Goal: Task Accomplishment & Management: Use online tool/utility

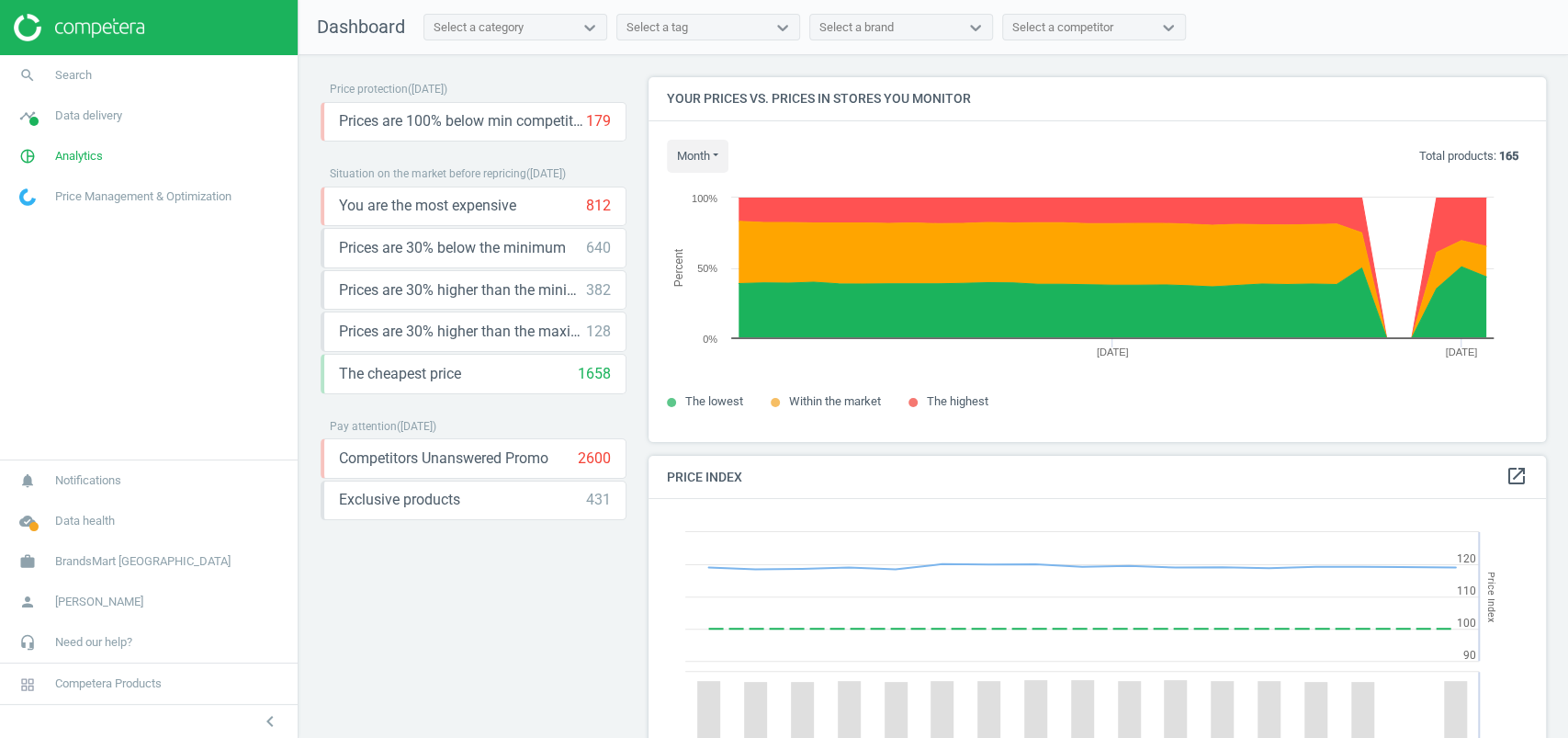
scroll to position [450, 907]
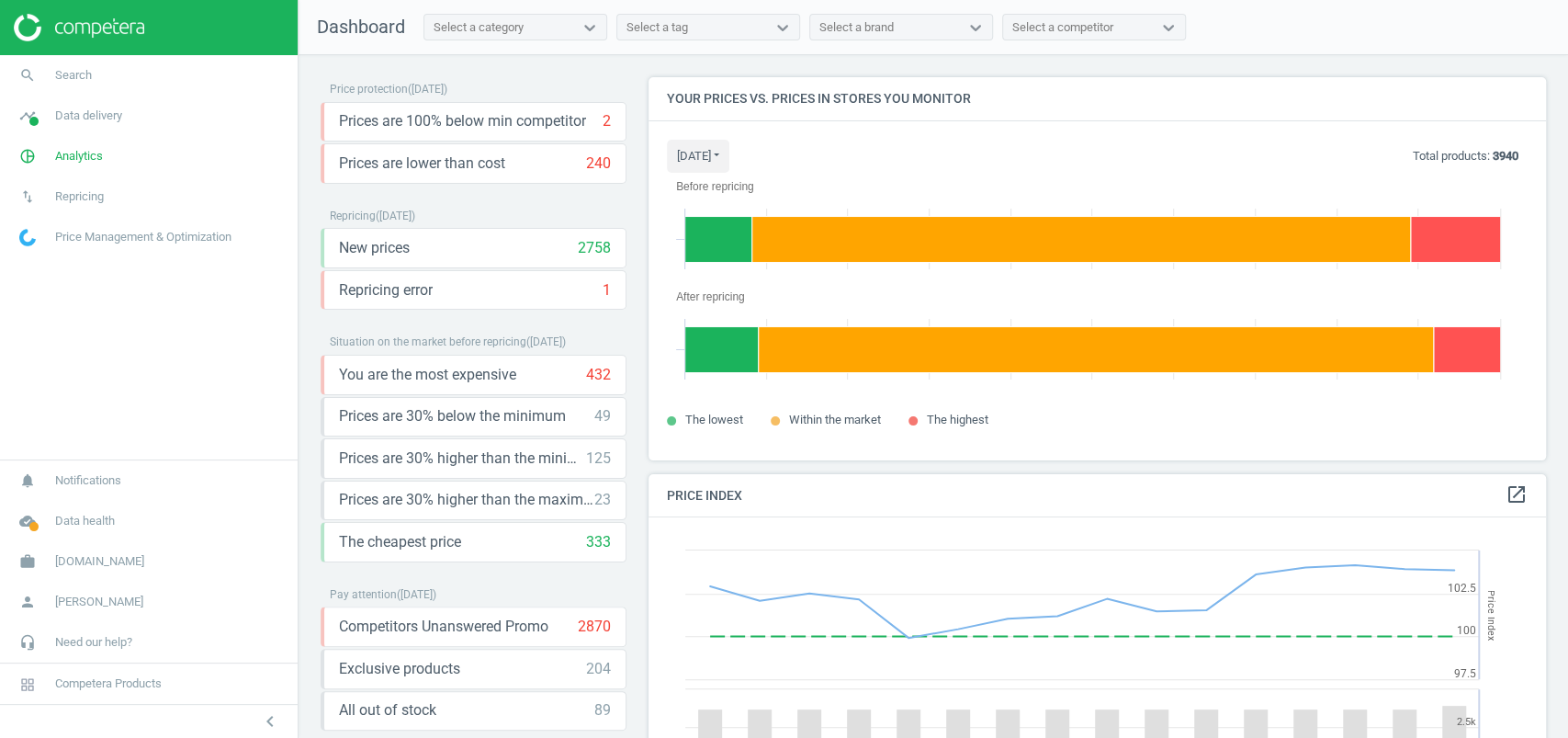
scroll to position [459, 916]
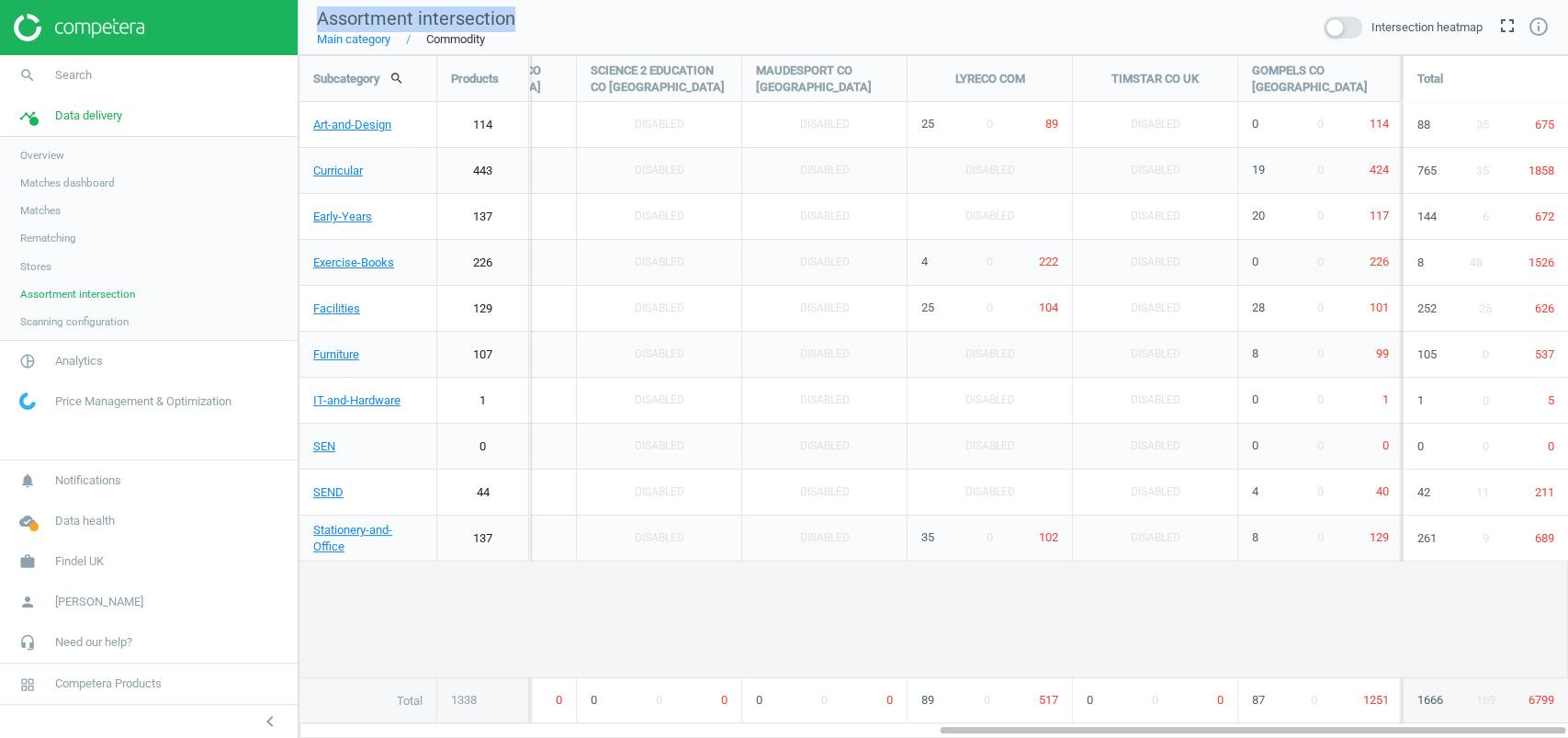
click at [56, 206] on span "Matches" at bounding box center [40, 210] width 41 height 15
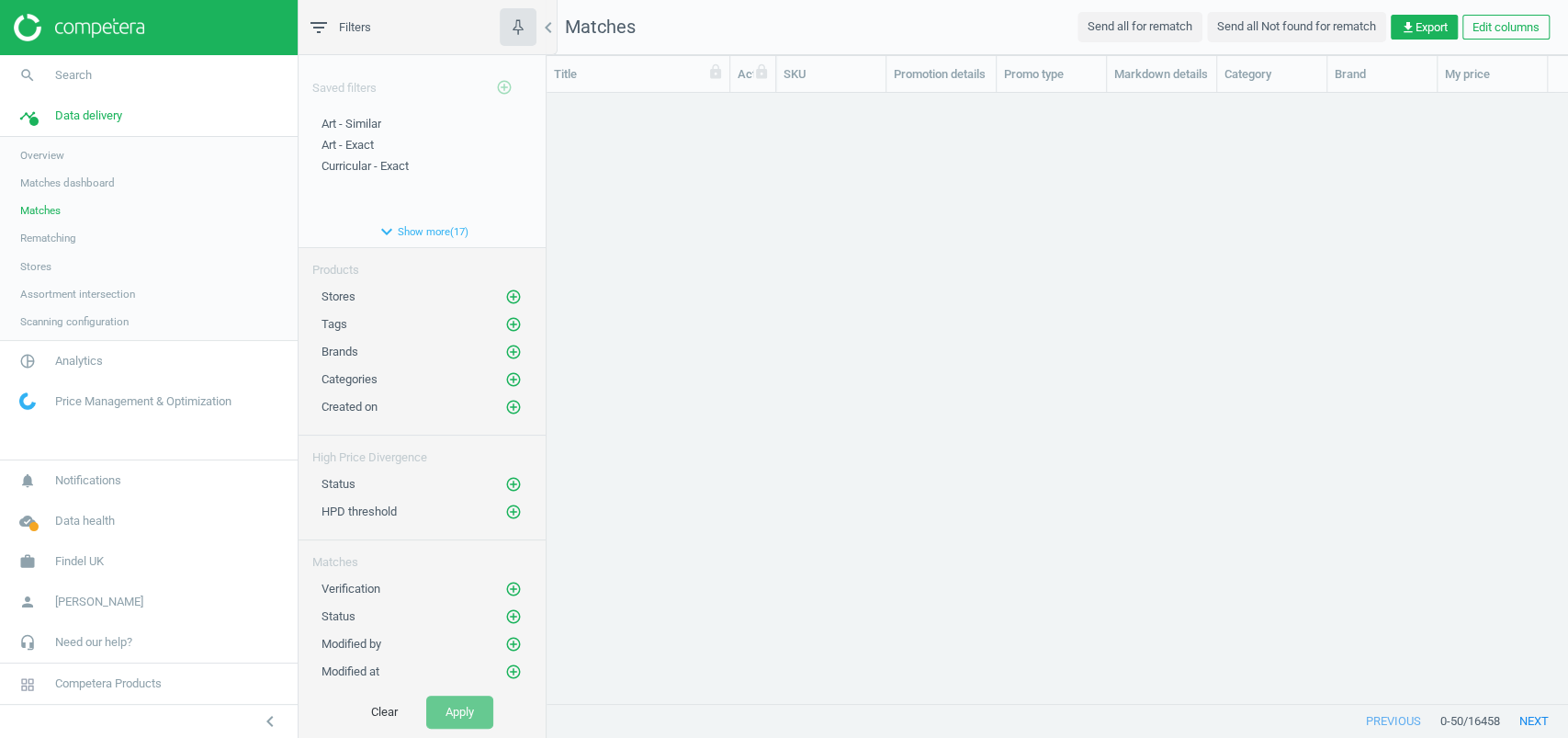
scroll to position [574, 1003]
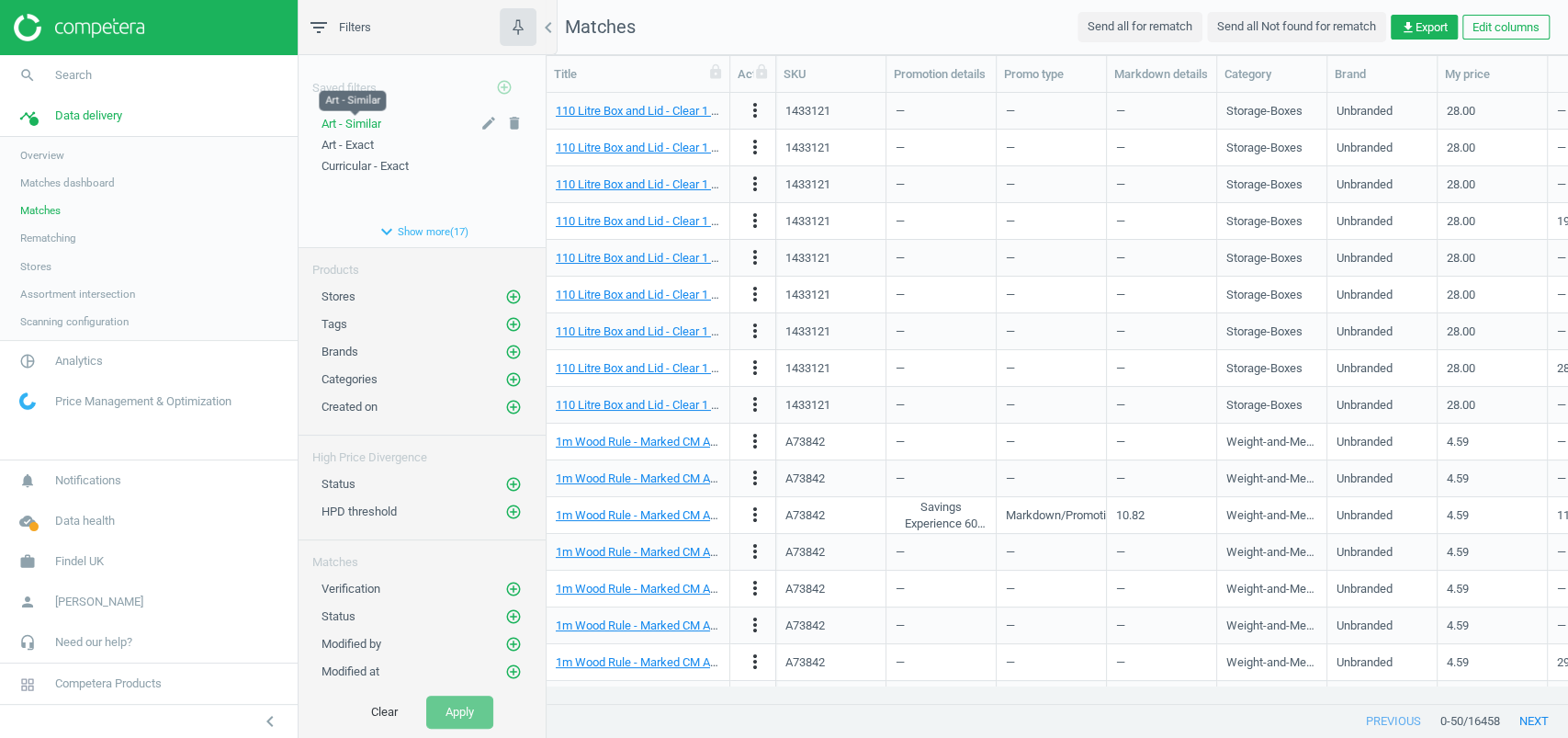
click at [381, 117] on span "Art - Similar" at bounding box center [351, 123] width 60 height 14
click at [505, 371] on icon "add_circle_outline" at bounding box center [513, 379] width 17 height 17
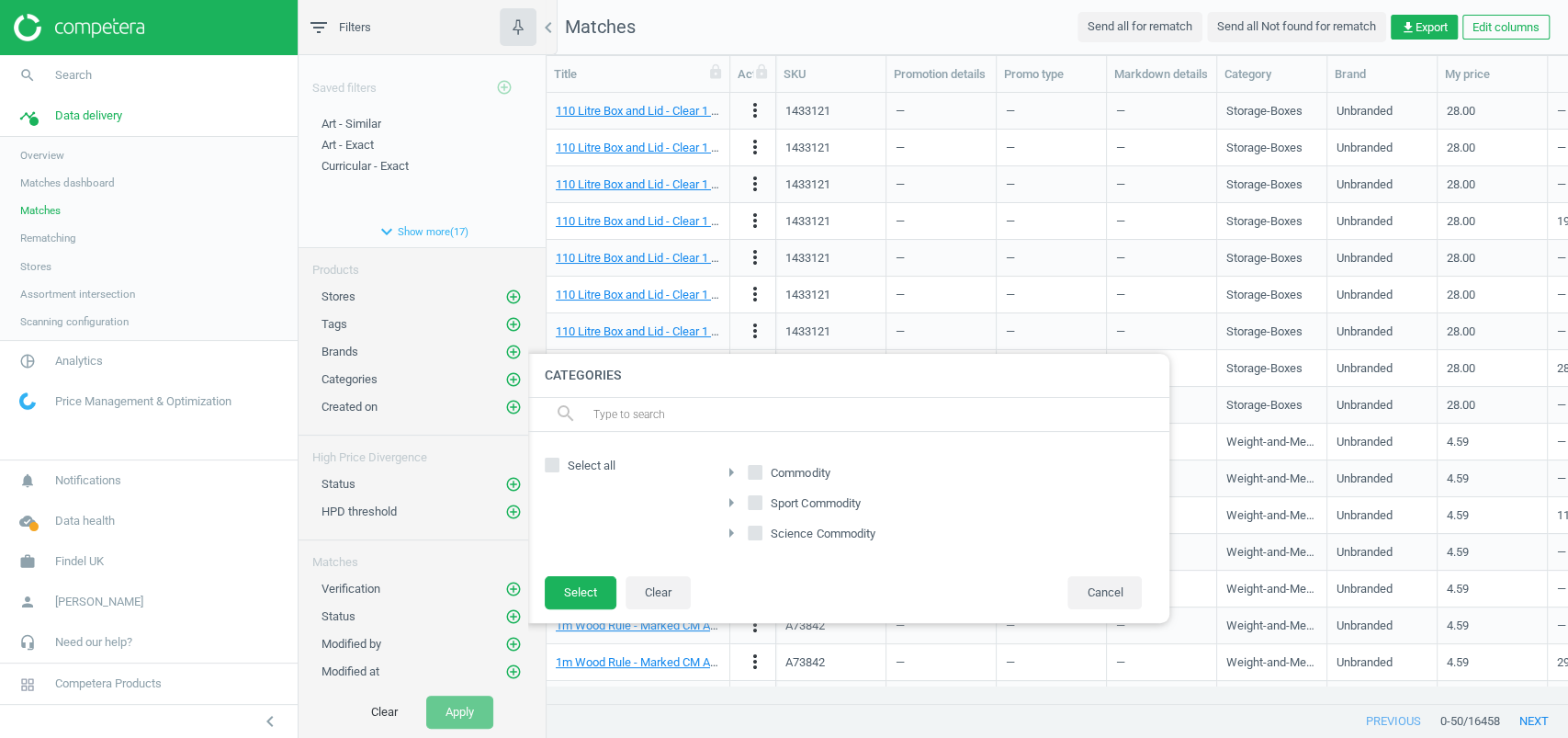
click at [737, 472] on icon "arrow_right" at bounding box center [731, 472] width 22 height 22
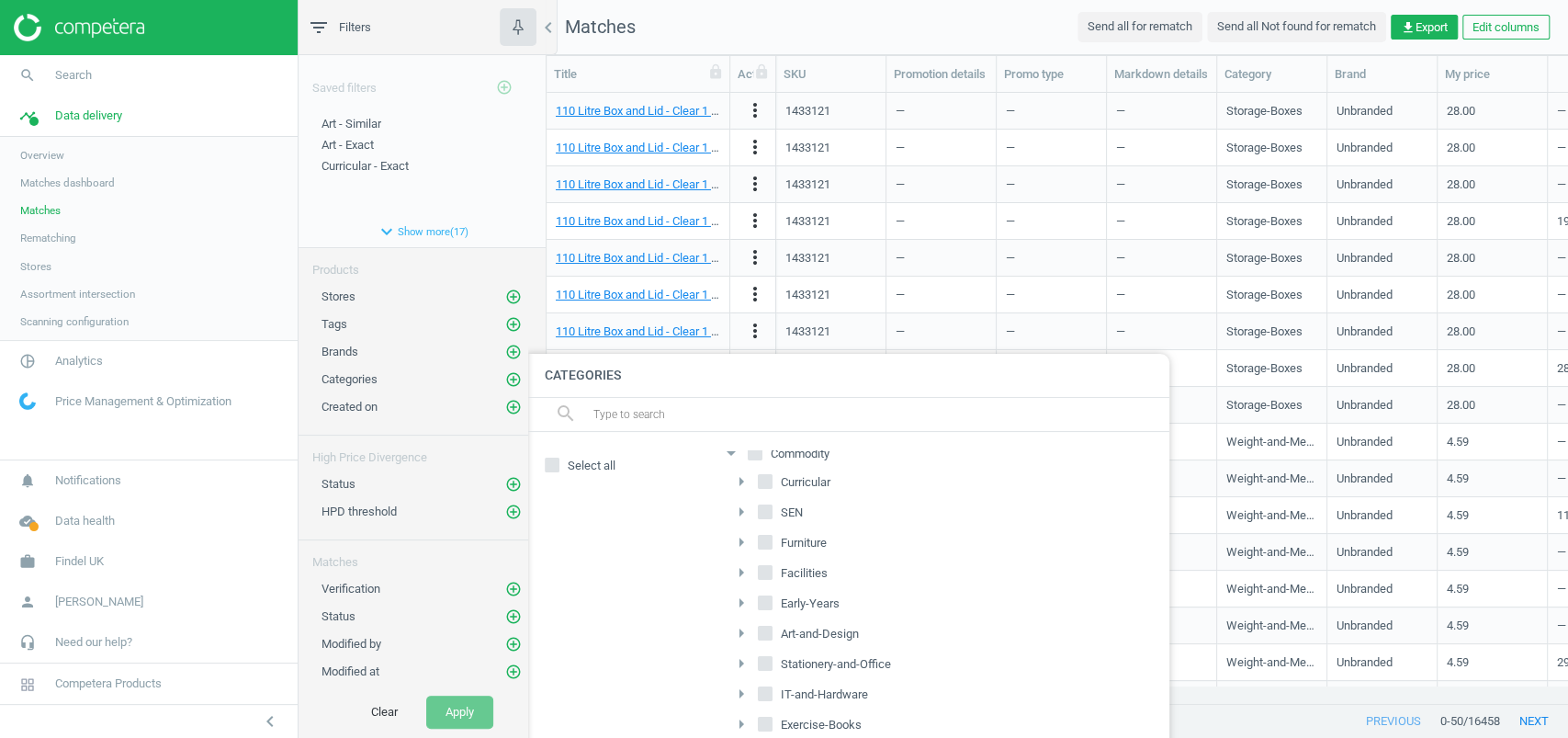
scroll to position [30, 0]
click at [765, 587] on input "Early-Years" at bounding box center [766, 593] width 12 height 12
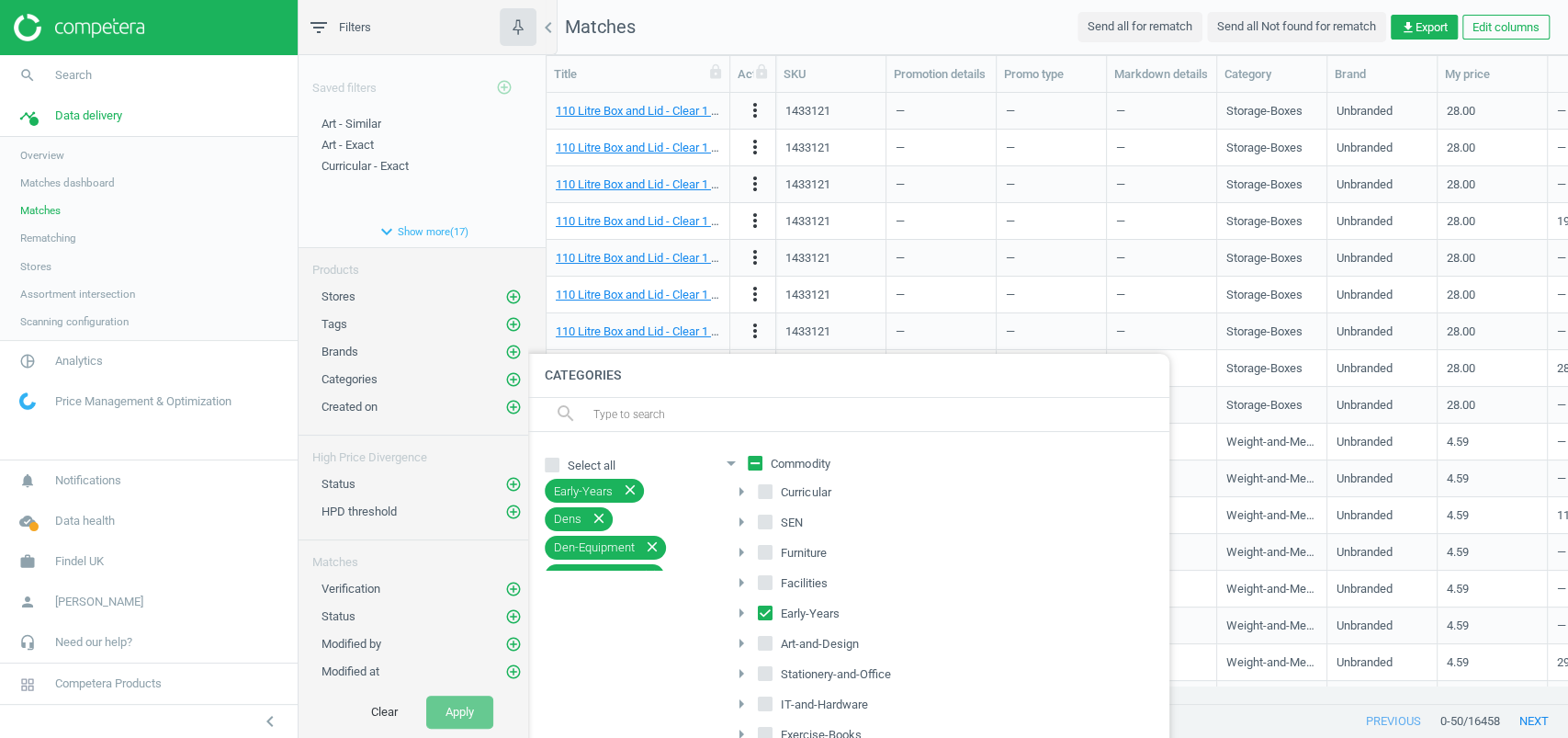
scroll to position [0, 0]
click at [765, 620] on input "Early-Years" at bounding box center [766, 621] width 12 height 12
checkbox input "false"
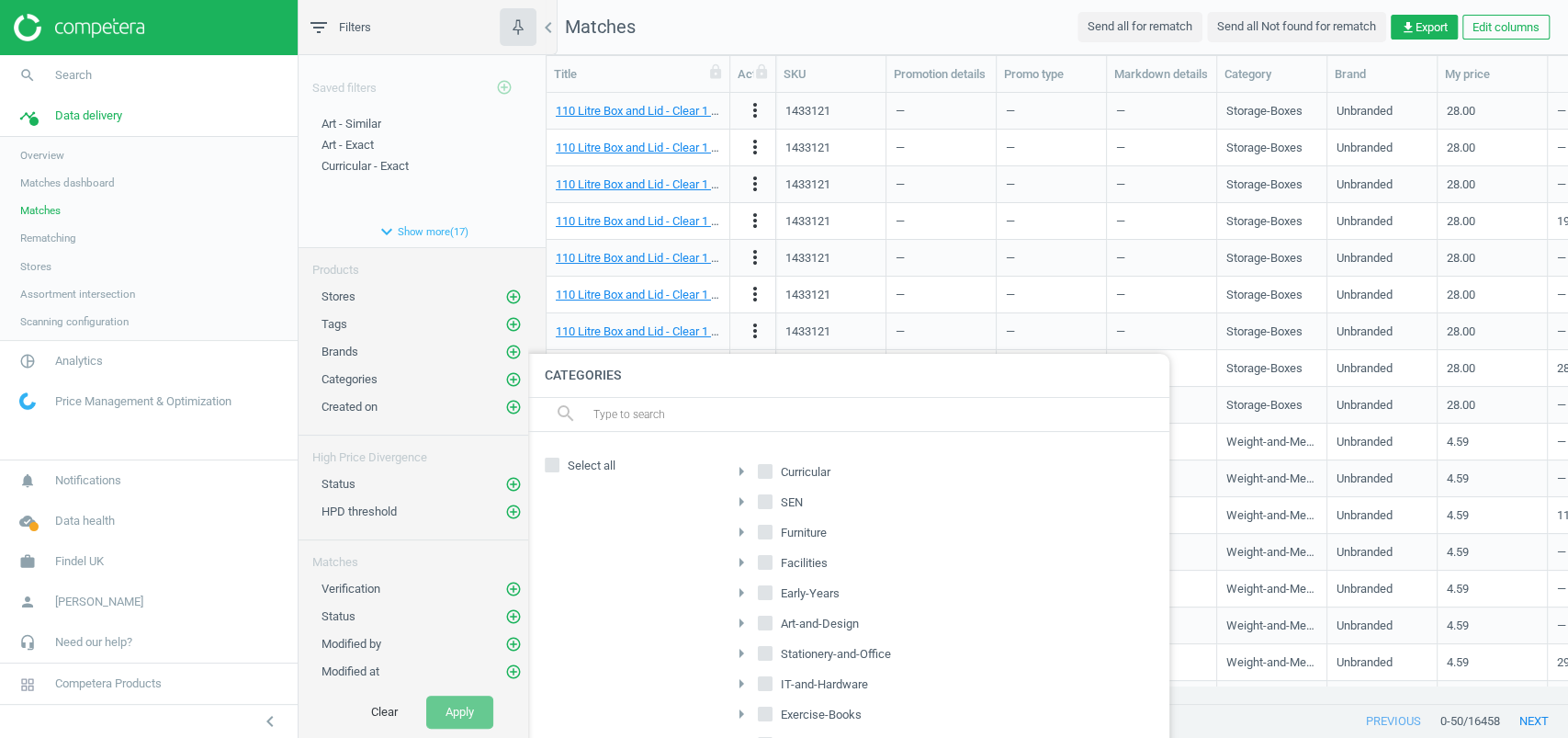
drag, startPoint x: 764, startPoint y: 611, endPoint x: 778, endPoint y: 596, distance: 20.5
click at [764, 615] on icon at bounding box center [765, 622] width 15 height 15
click at [764, 616] on input "Art-and-Design" at bounding box center [766, 622] width 12 height 12
checkbox input "true"
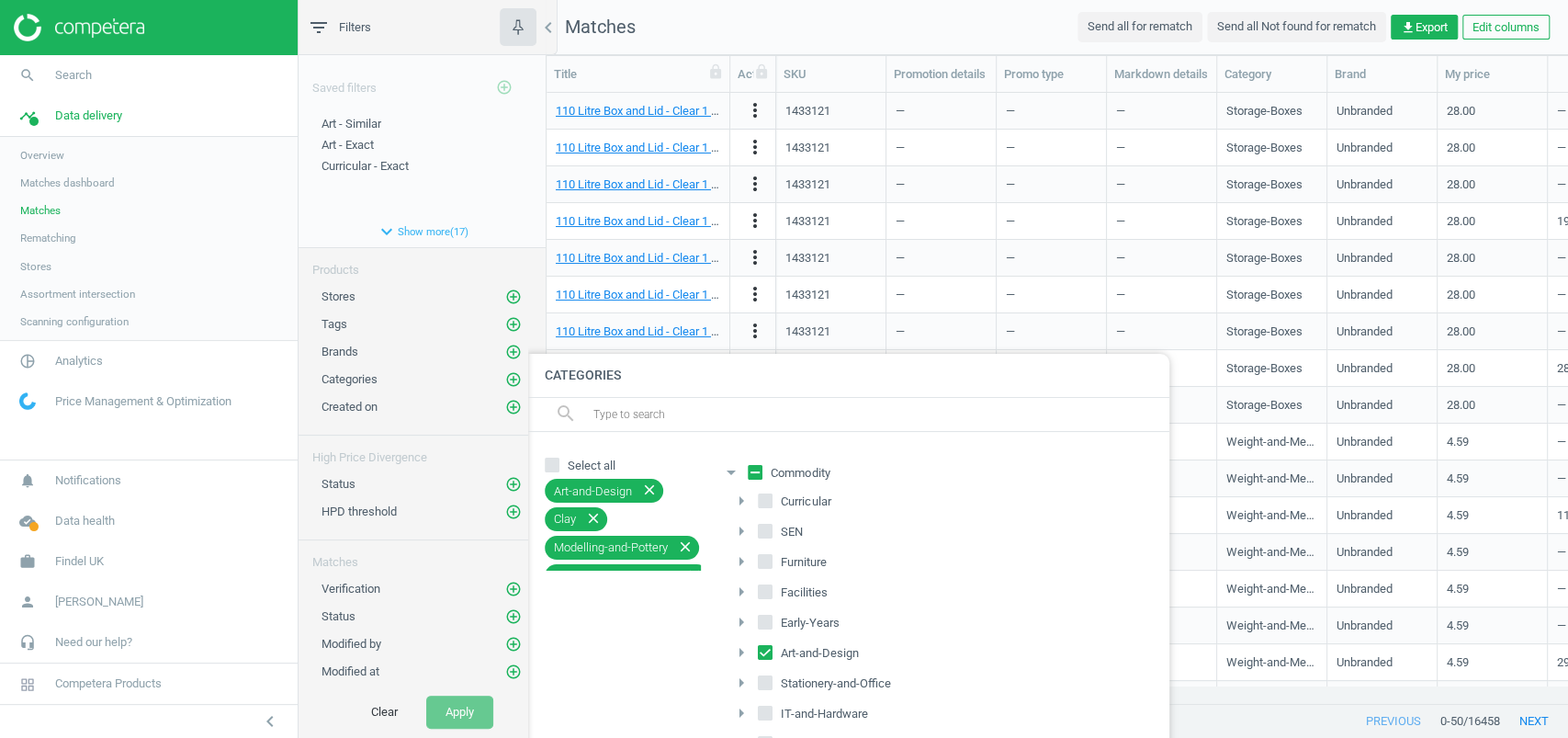
click at [732, 468] on icon "arrow_drop_down" at bounding box center [731, 472] width 22 height 22
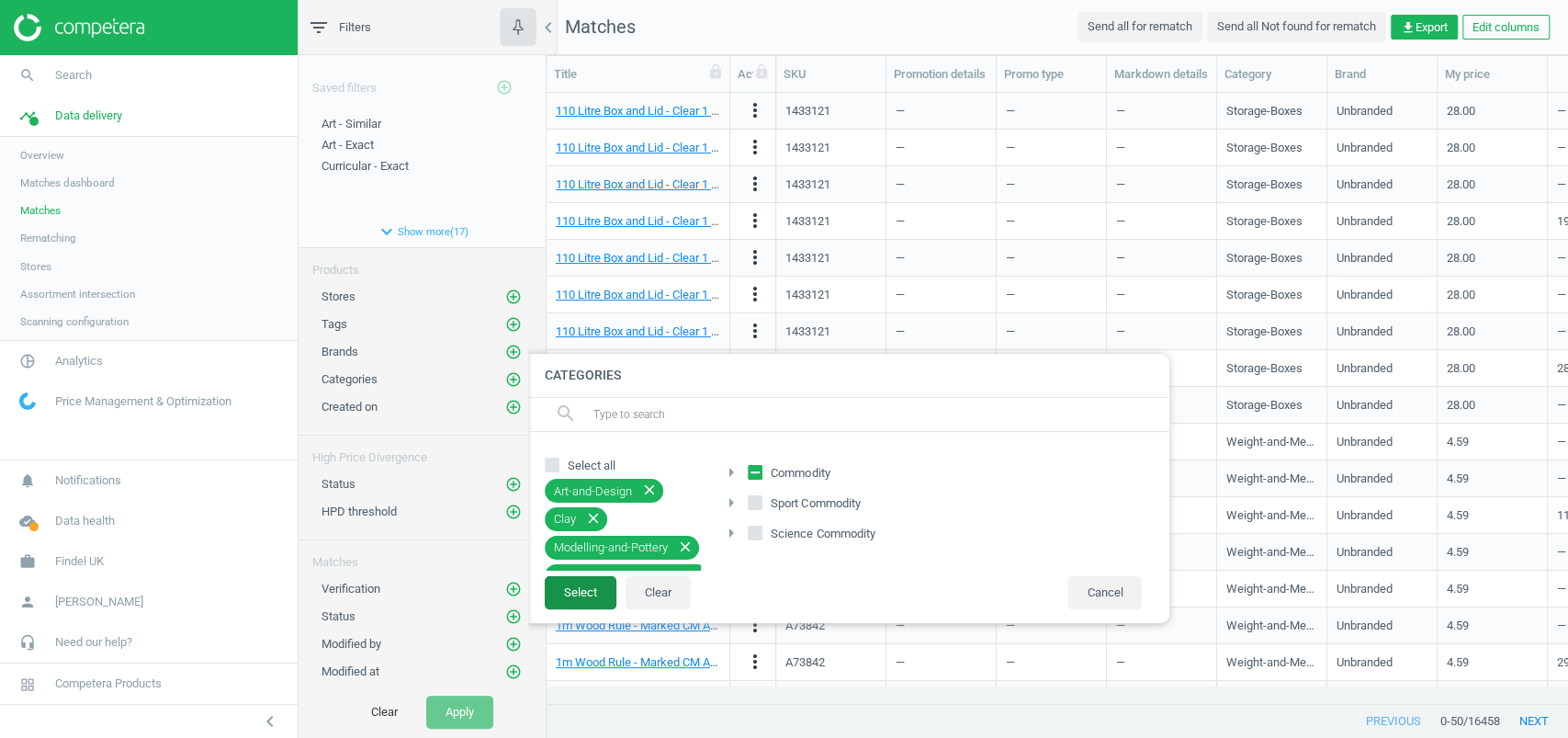
click at [577, 580] on button "Select" at bounding box center [580, 593] width 72 height 33
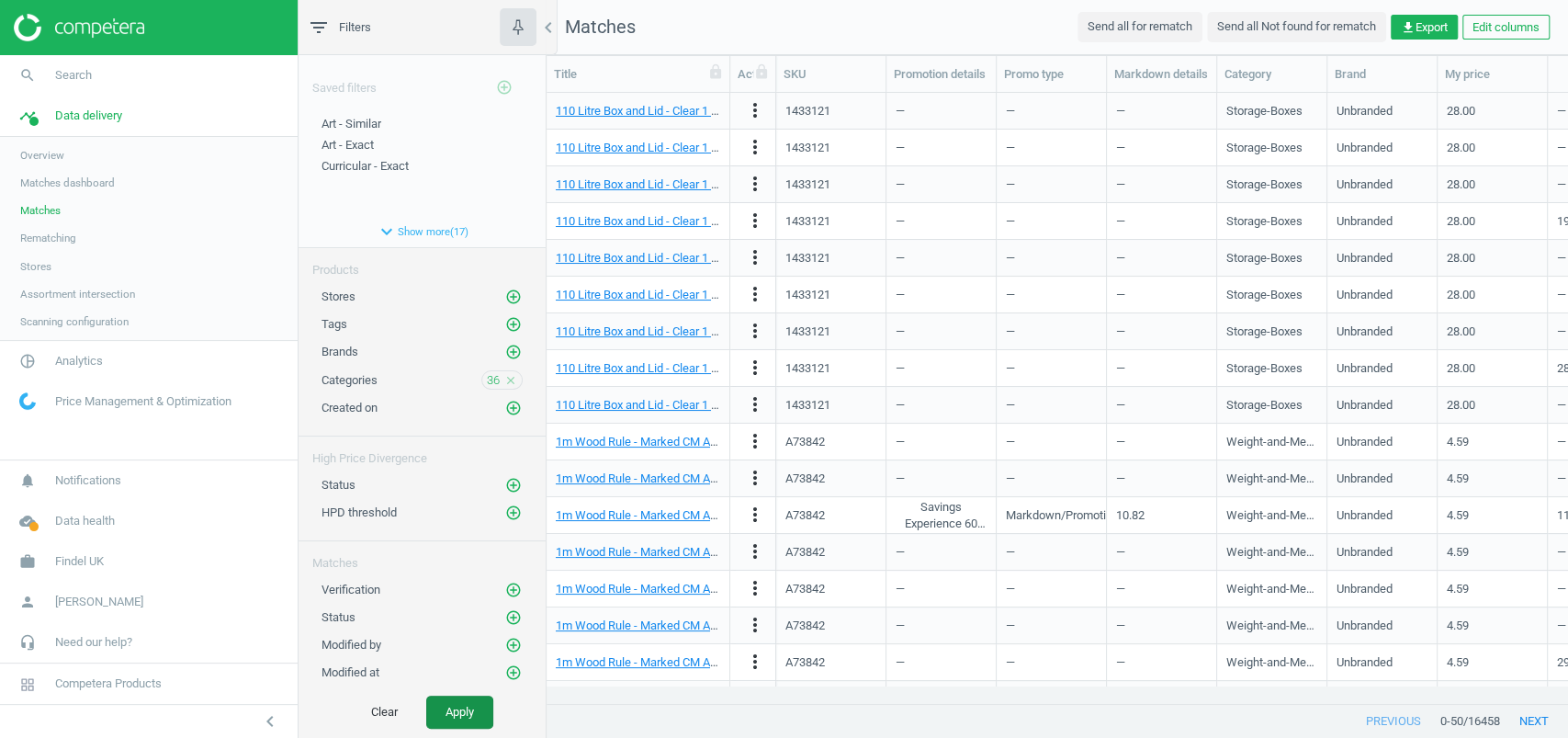
click at [459, 700] on button "Apply" at bounding box center [459, 711] width 67 height 33
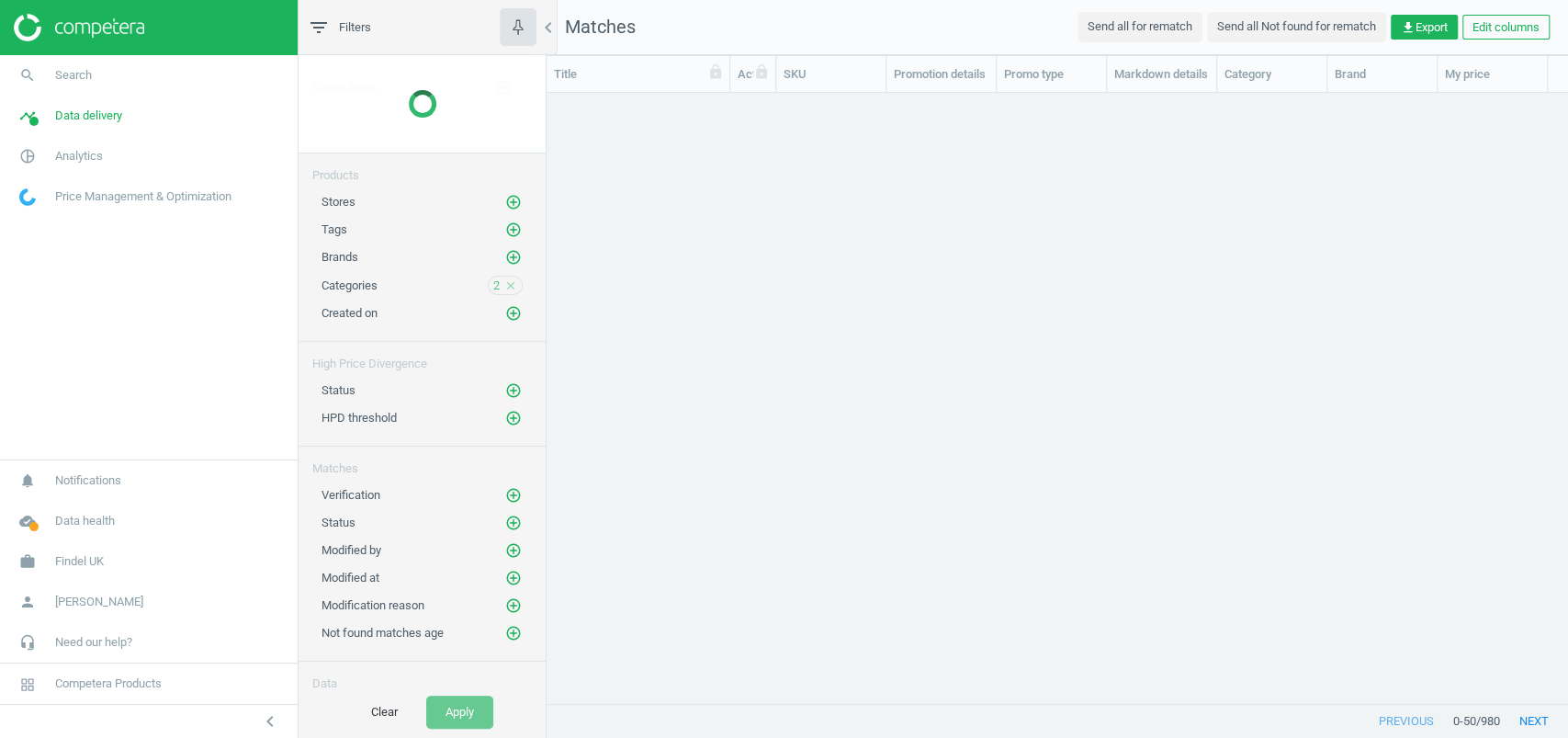
scroll to position [574, 1003]
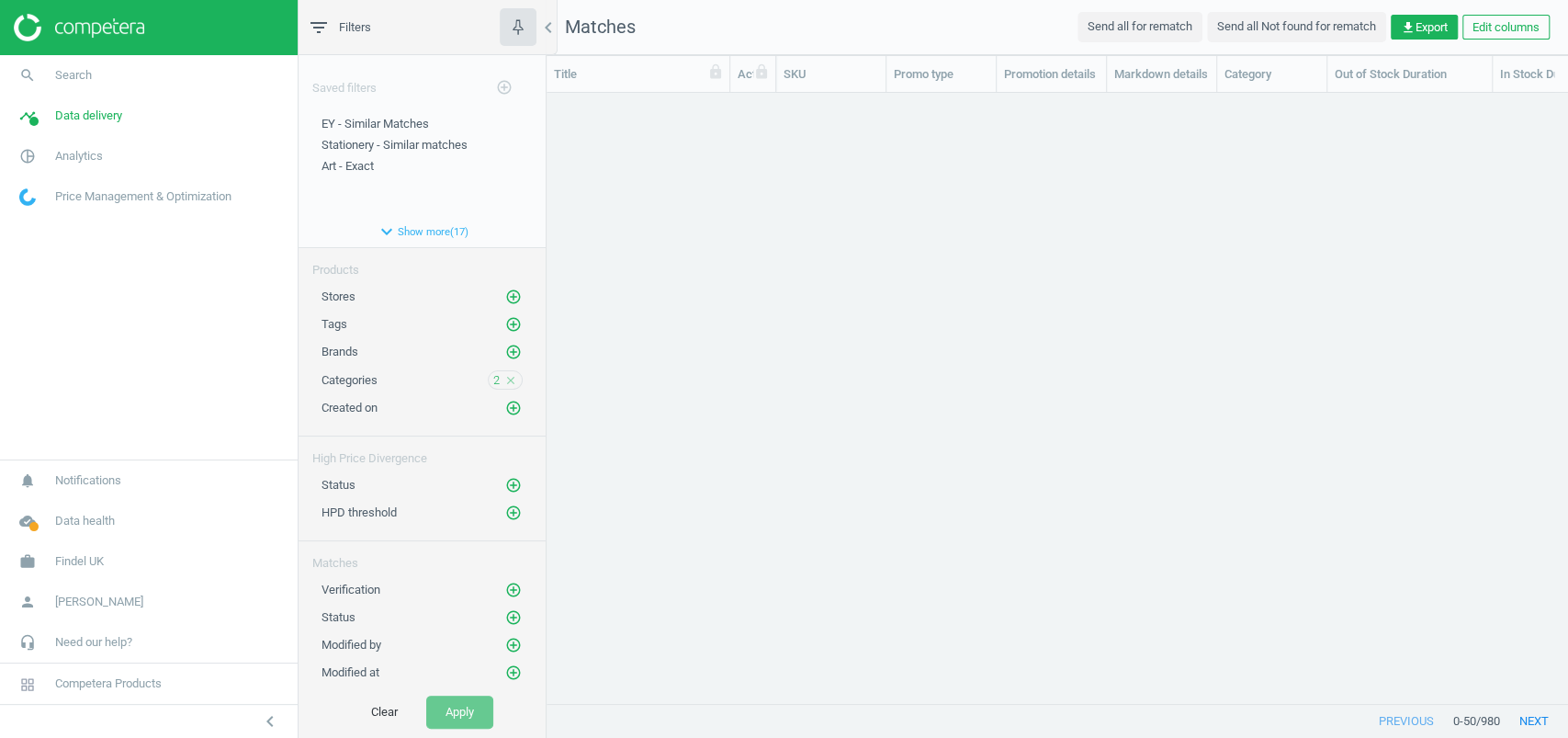
scroll to position [574, 1003]
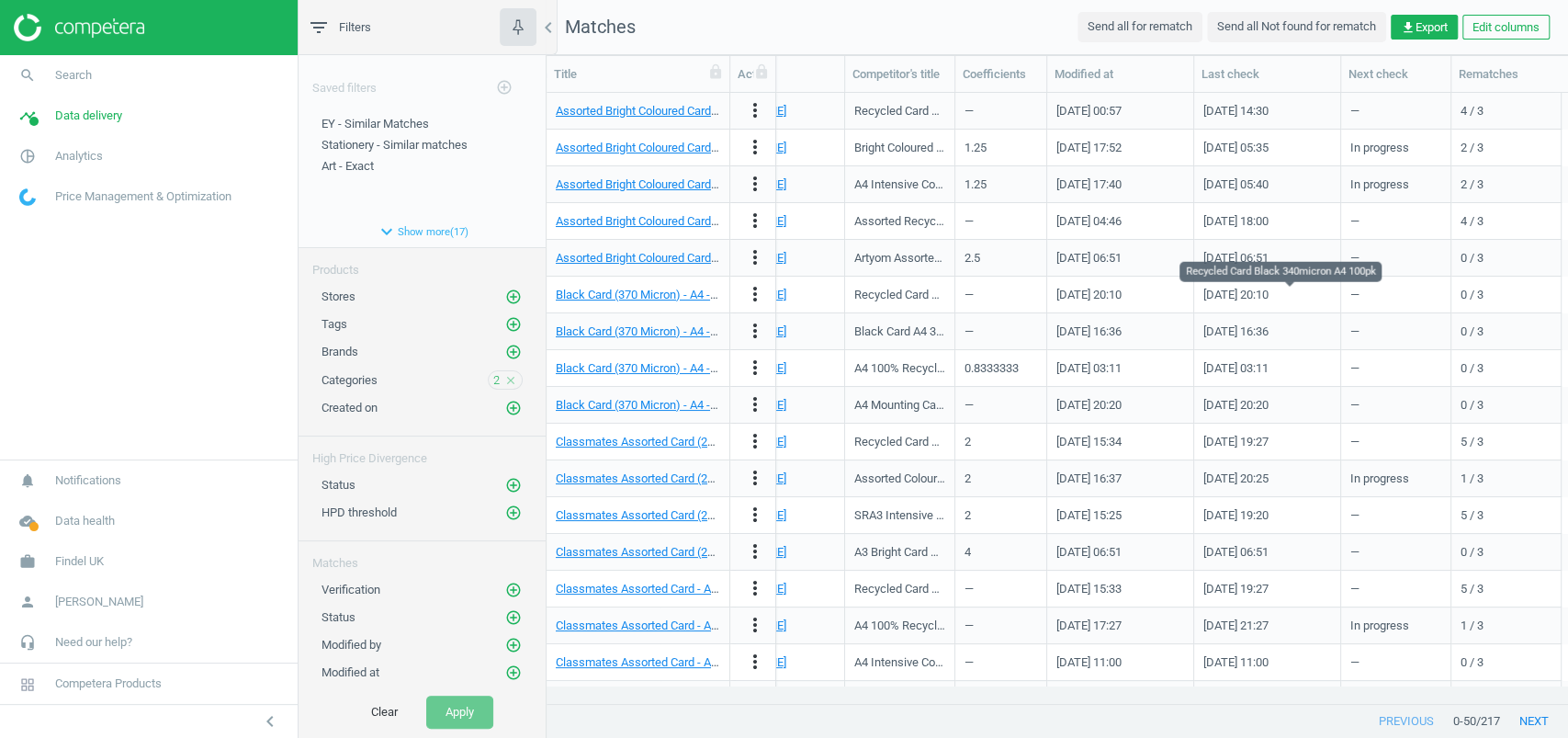
scroll to position [0, 2383]
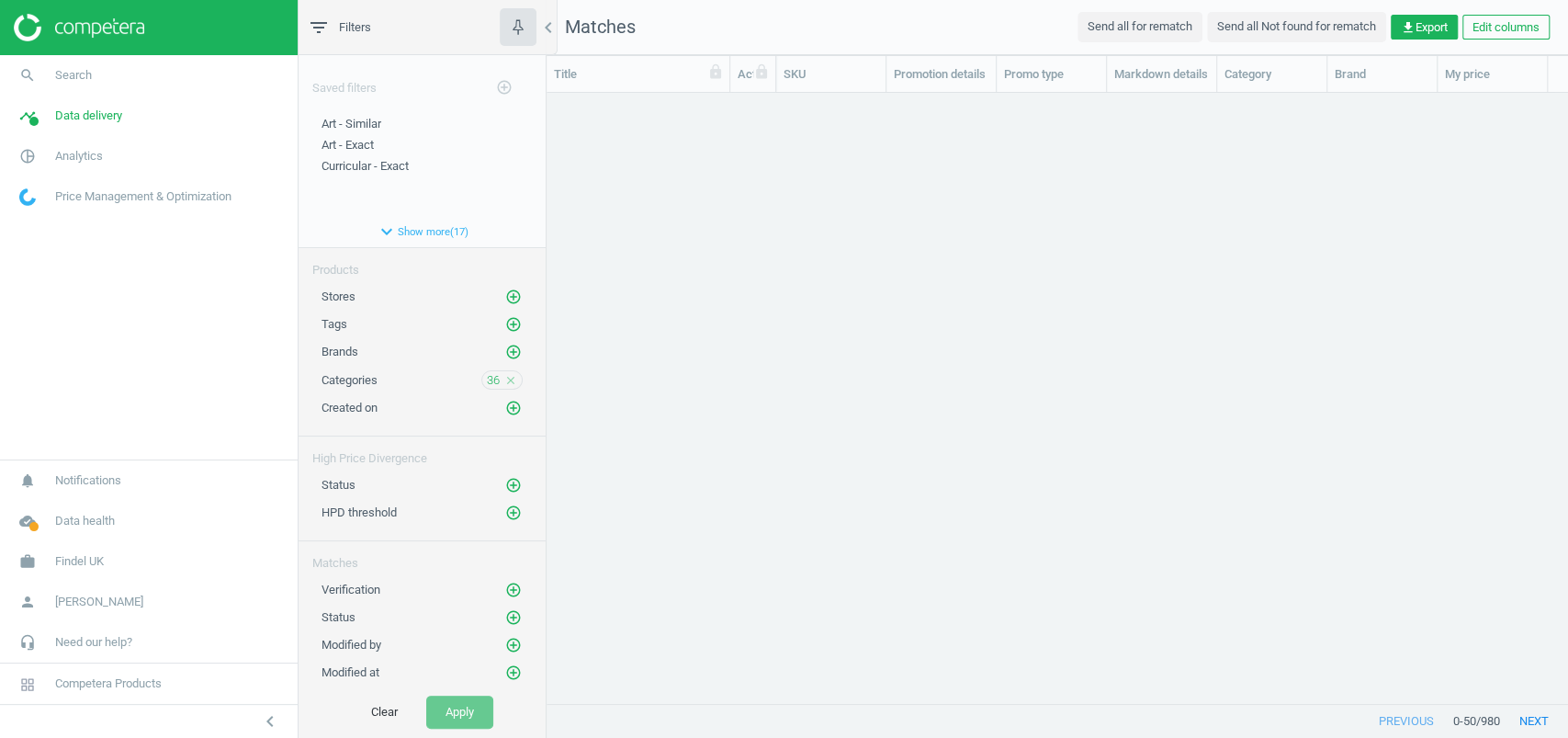
scroll to position [18, 19]
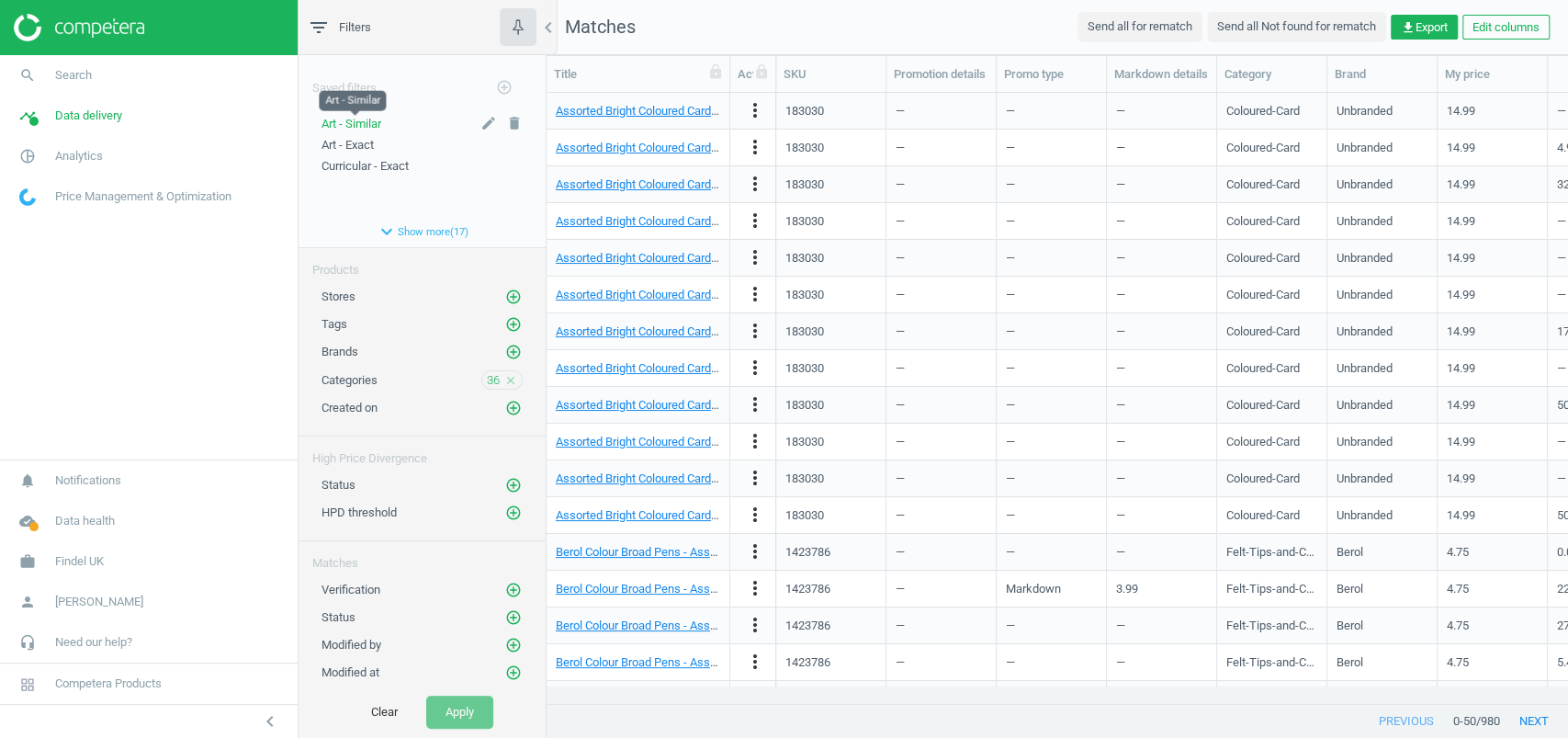
click at [361, 120] on span "Art - Similar" at bounding box center [351, 123] width 60 height 14
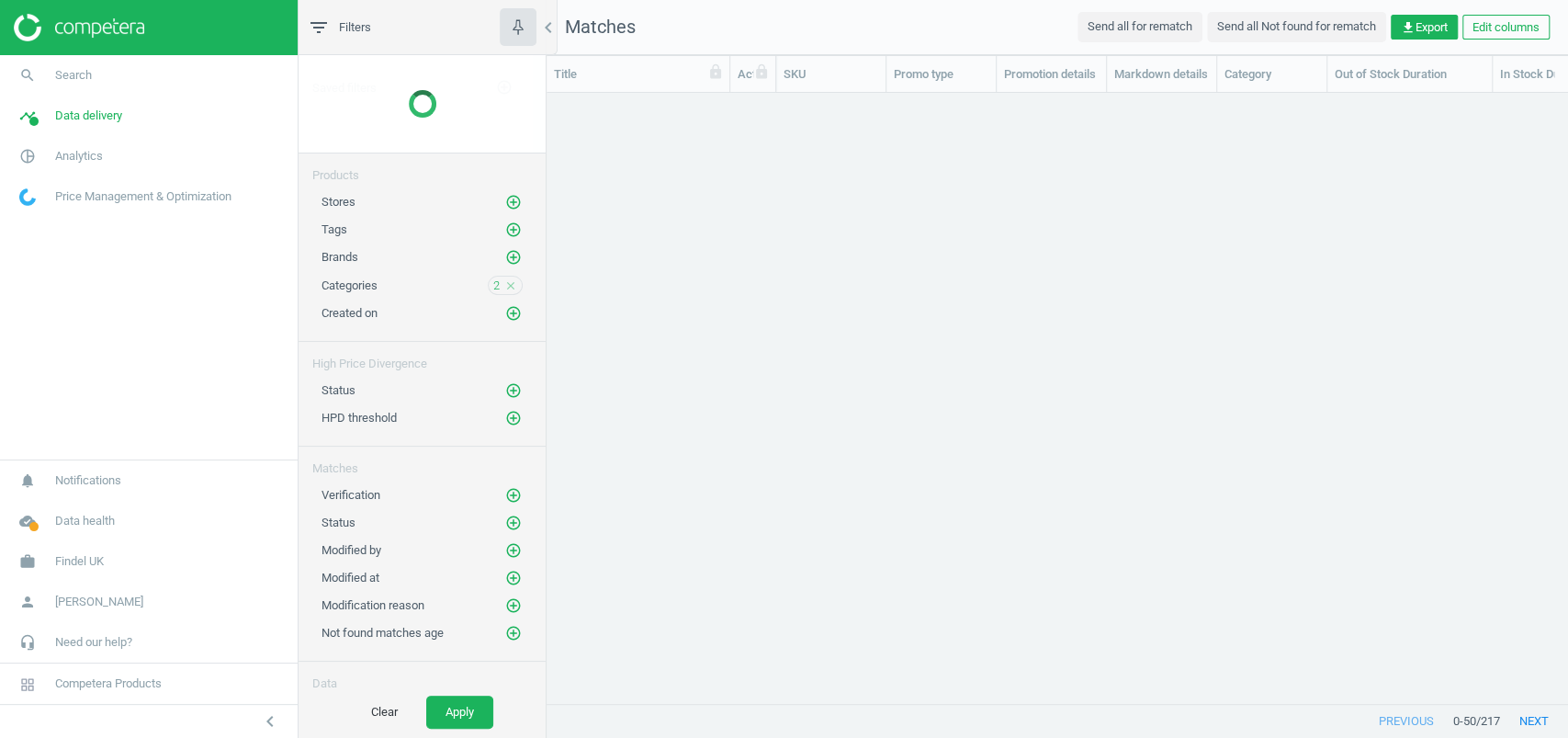
scroll to position [18, 19]
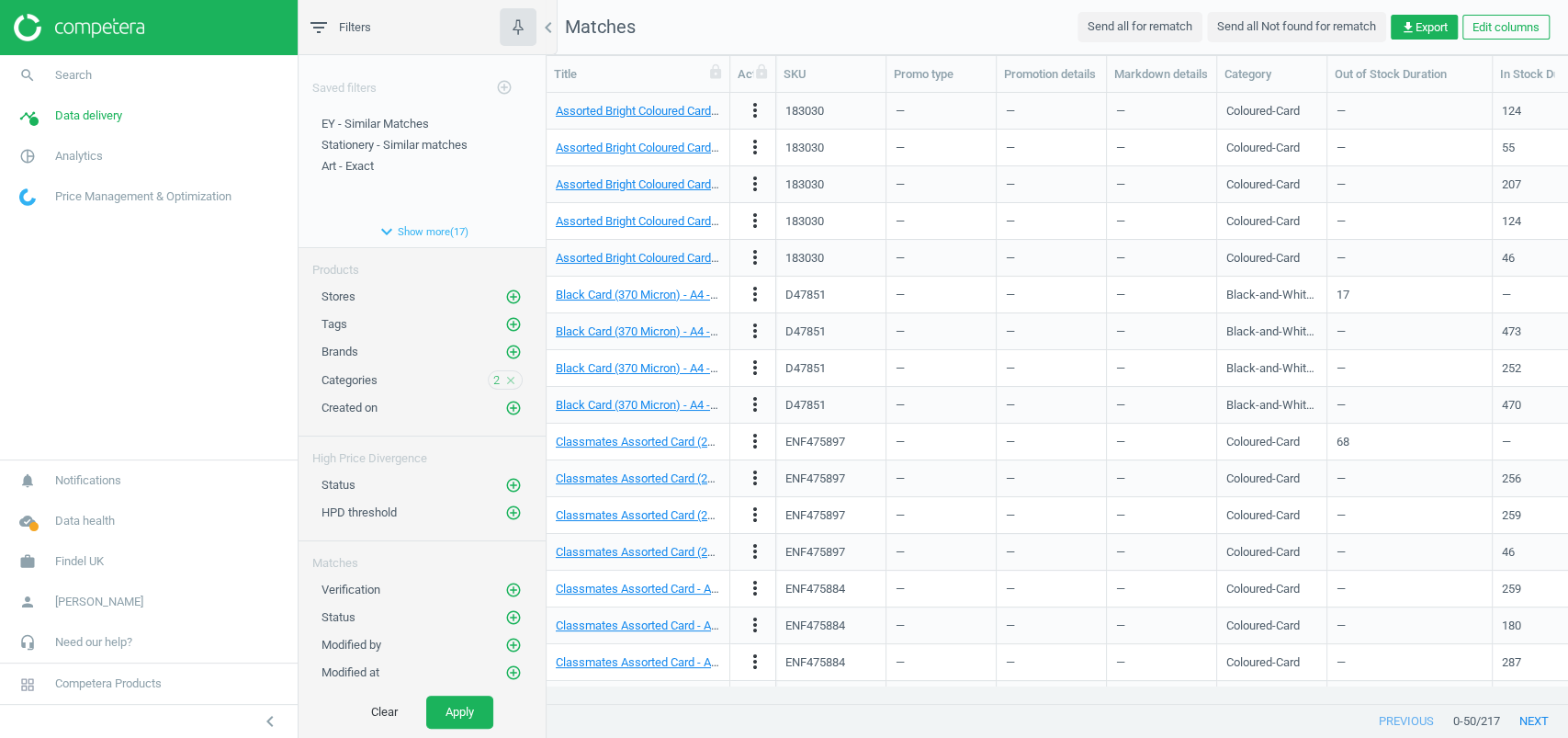
click at [488, 374] on div "2 close" at bounding box center [505, 379] width 35 height 19
click at [488, 376] on div "2 close" at bounding box center [505, 379] width 35 height 19
click at [493, 375] on span "2" at bounding box center [496, 380] width 6 height 17
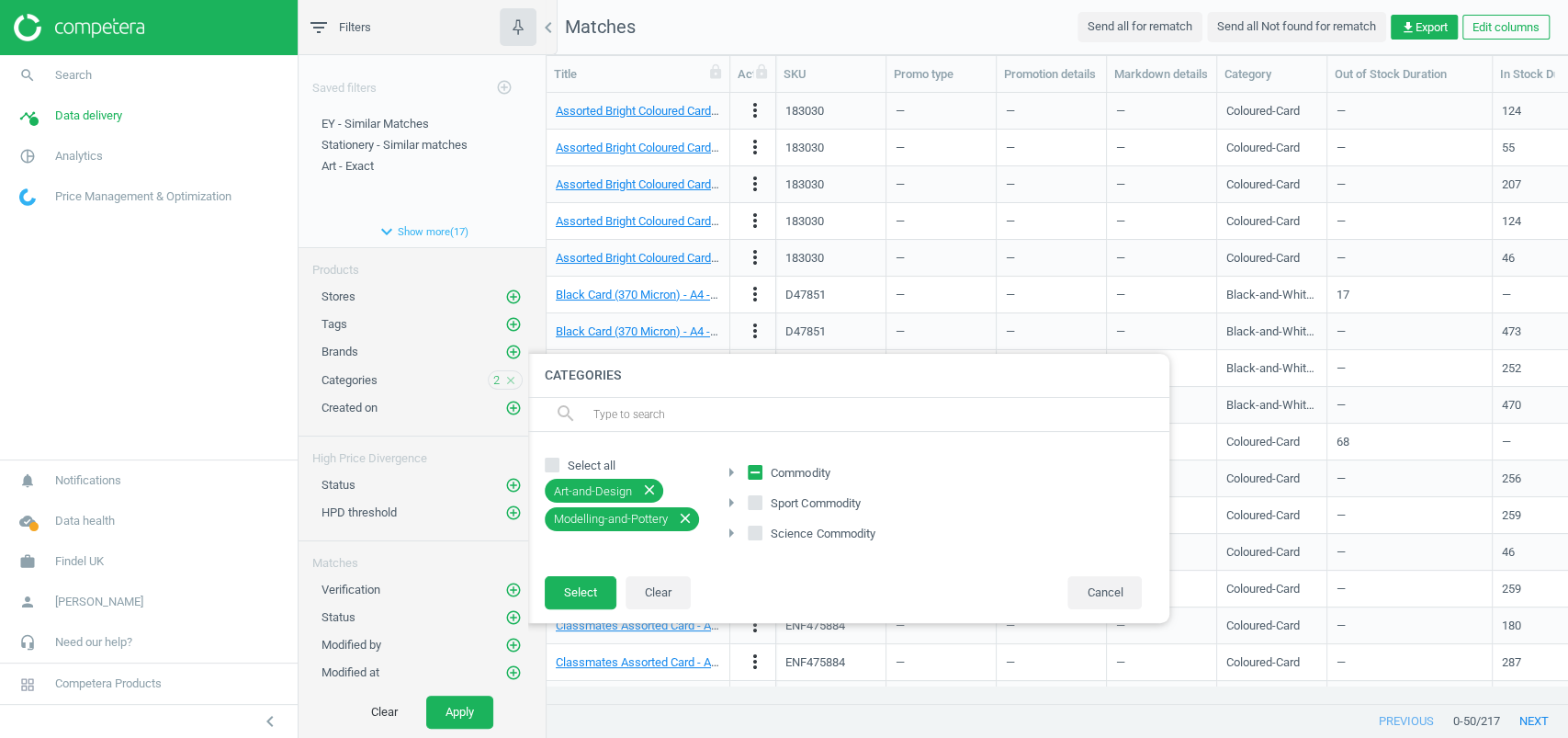
click at [731, 474] on icon "arrow_right" at bounding box center [731, 472] width 22 height 22
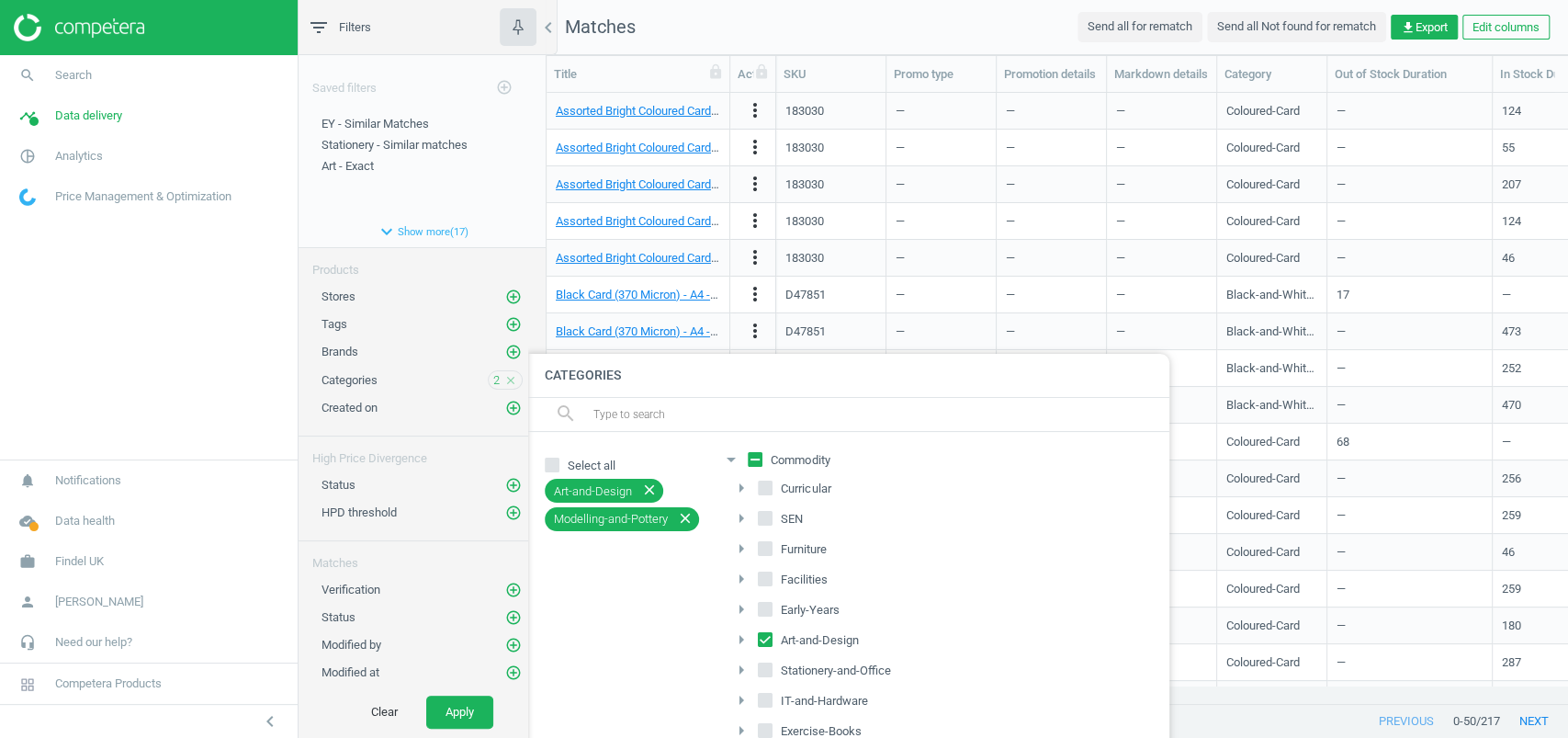
scroll to position [30, 0]
click at [740, 615] on icon "arrow_right" at bounding box center [742, 623] width 22 height 22
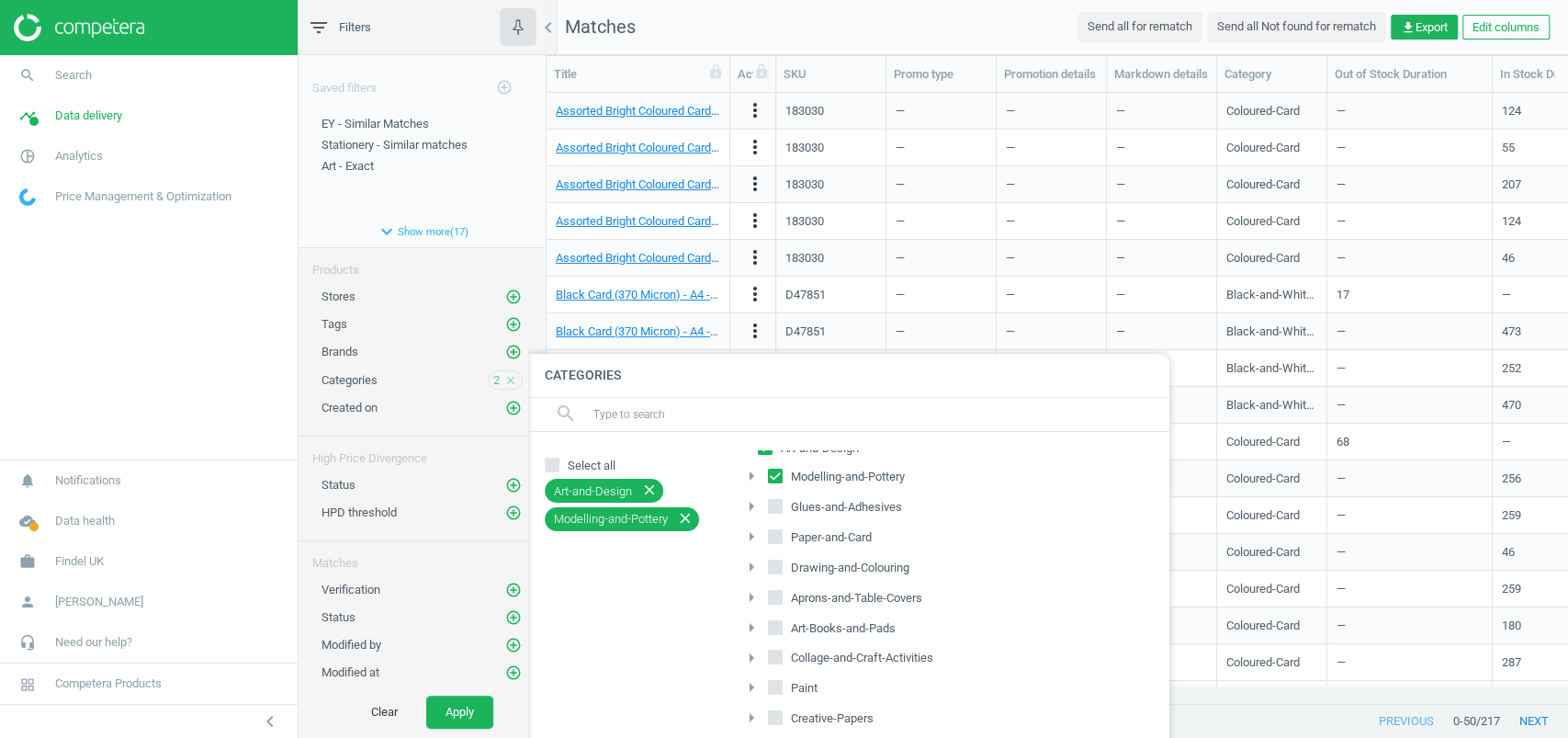
scroll to position [187, 0]
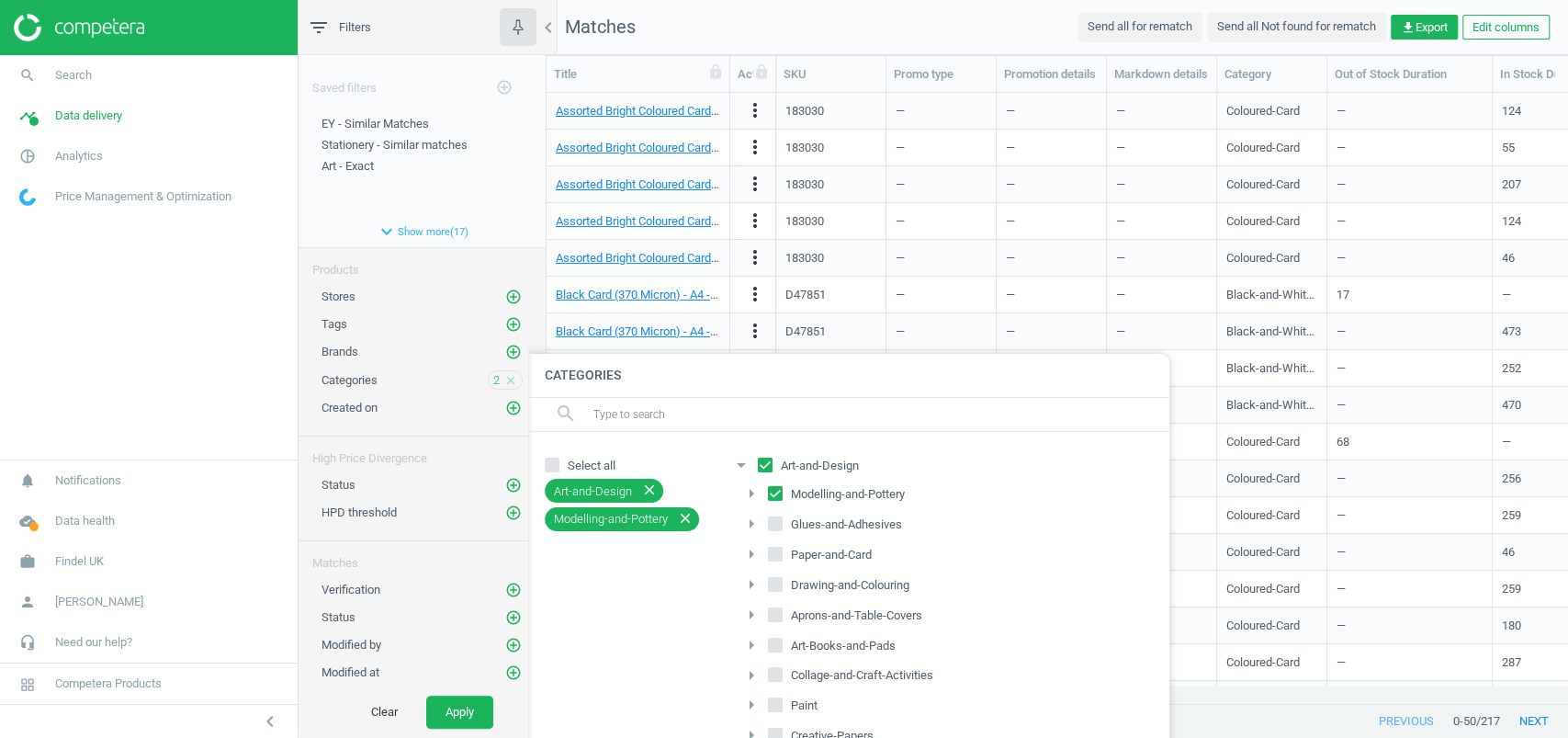
click at [752, 488] on icon "arrow_right" at bounding box center [752, 493] width 22 height 22
click at [776, 488] on input "Modelling-and-Pottery" at bounding box center [776, 493] width 12 height 12
checkbox input "false"
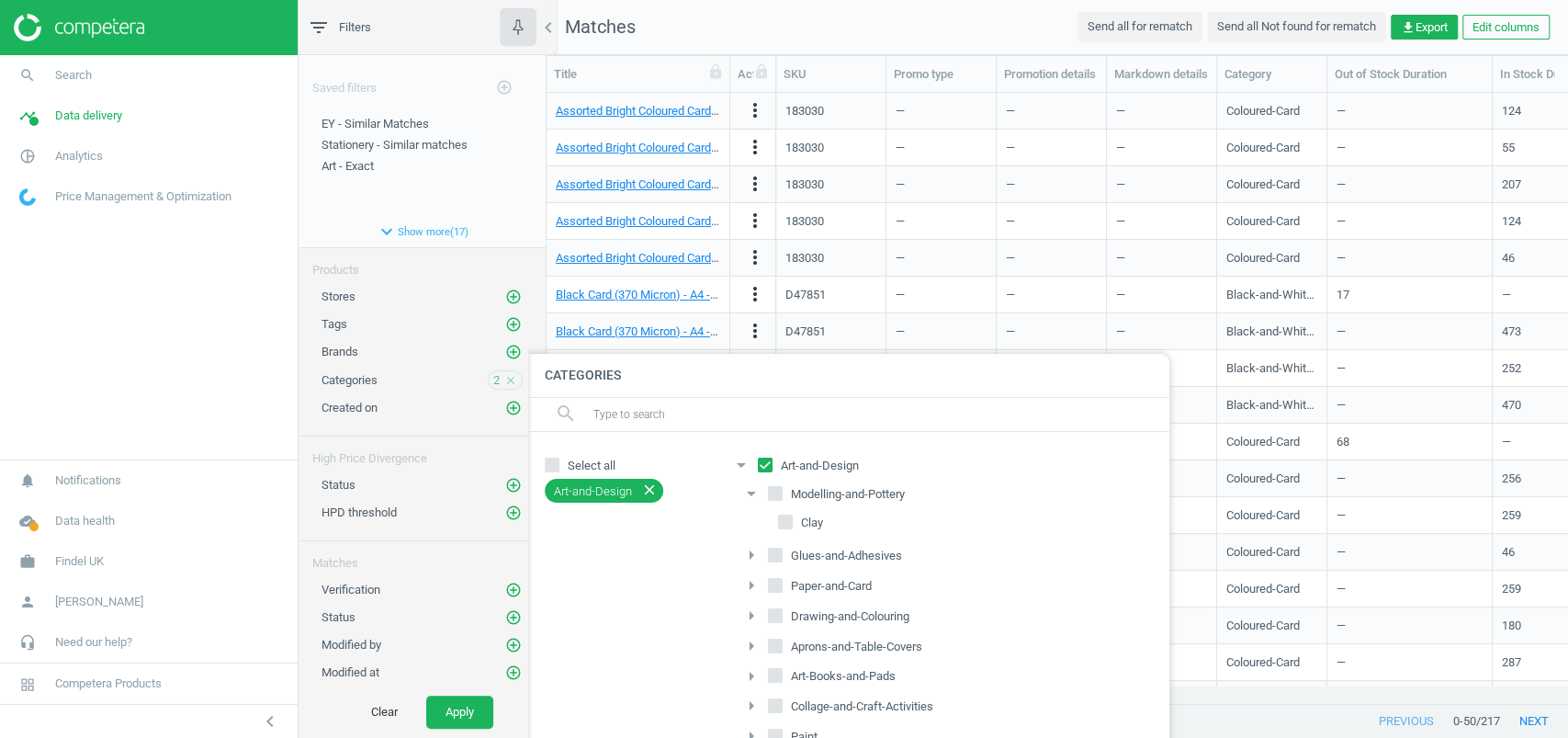
click at [767, 461] on input "Art-and-Design" at bounding box center [766, 464] width 12 height 12
checkbox input "false"
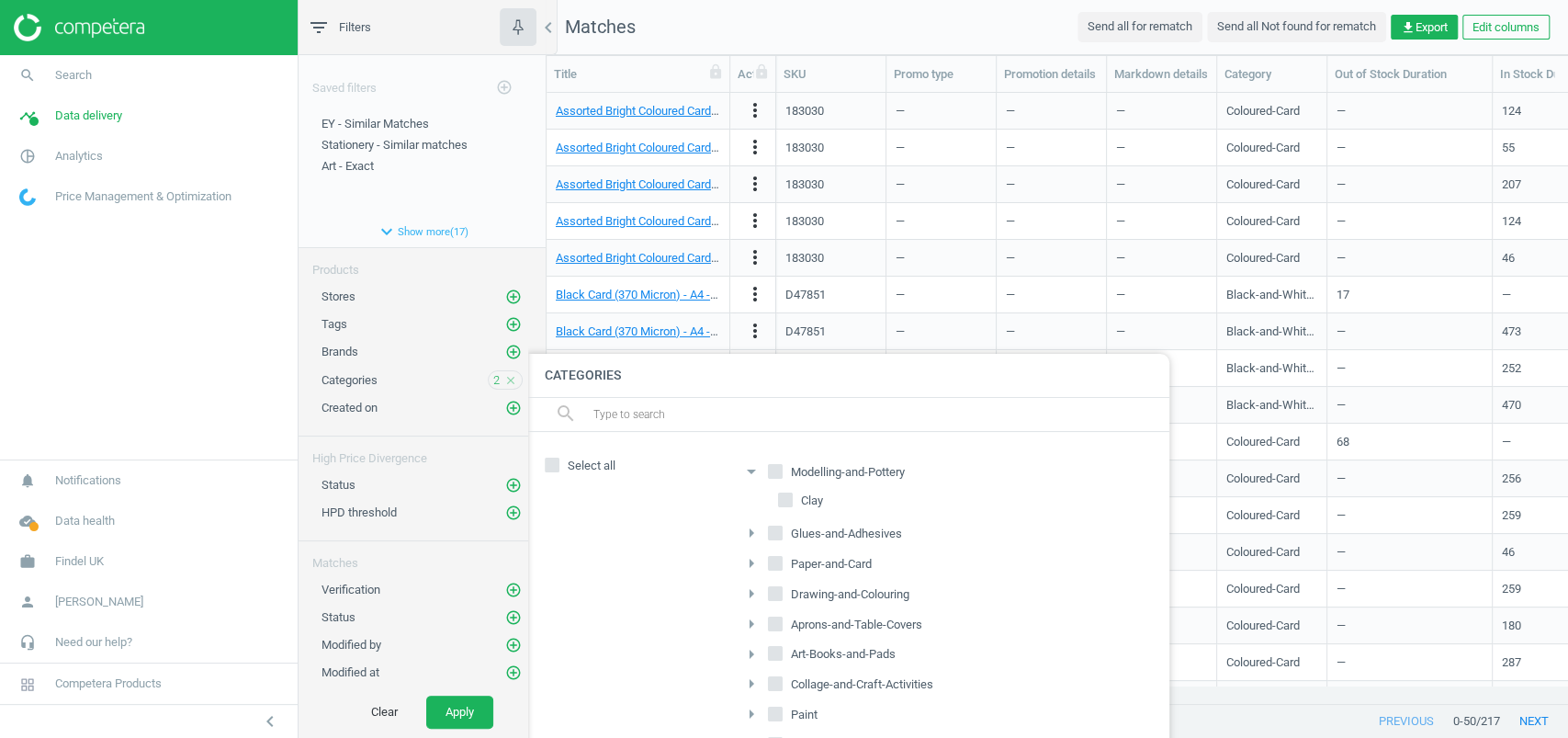
scroll to position [295, 0]
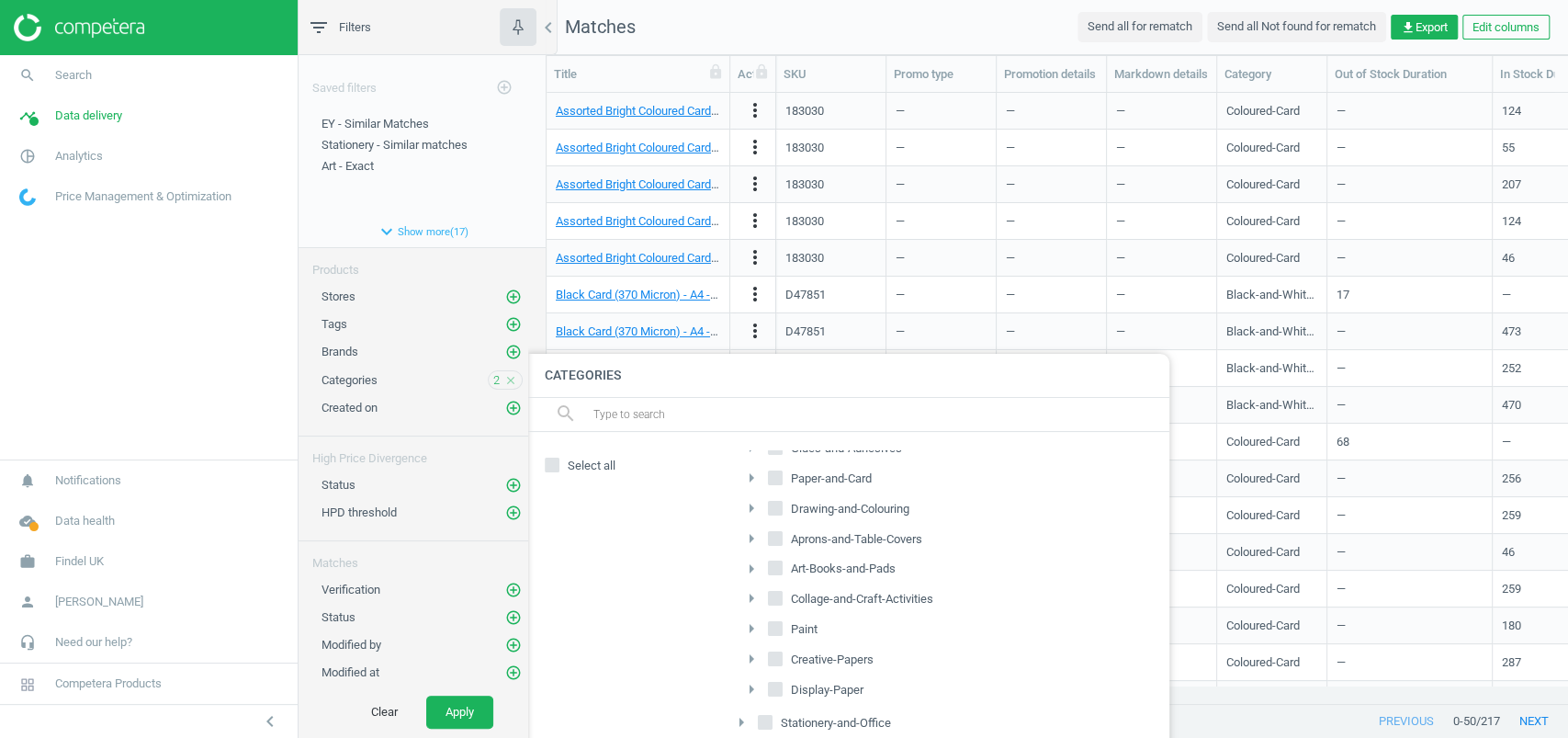
click at [751, 564] on icon "arrow_right" at bounding box center [752, 569] width 22 height 22
click at [776, 563] on input "Art-Books-and-Pads" at bounding box center [776, 569] width 12 height 12
checkbox input "true"
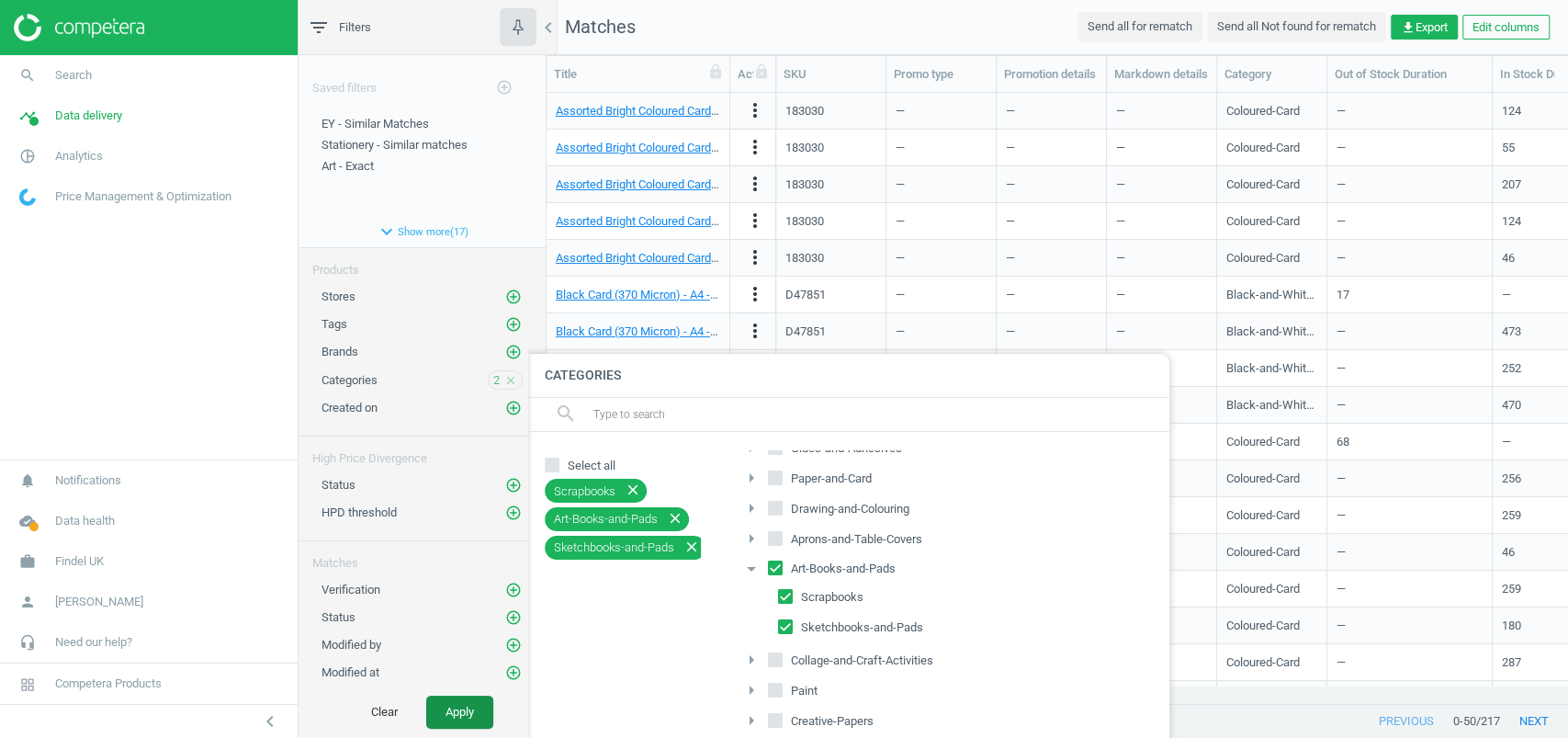
click at [450, 711] on button "Apply" at bounding box center [459, 711] width 67 height 33
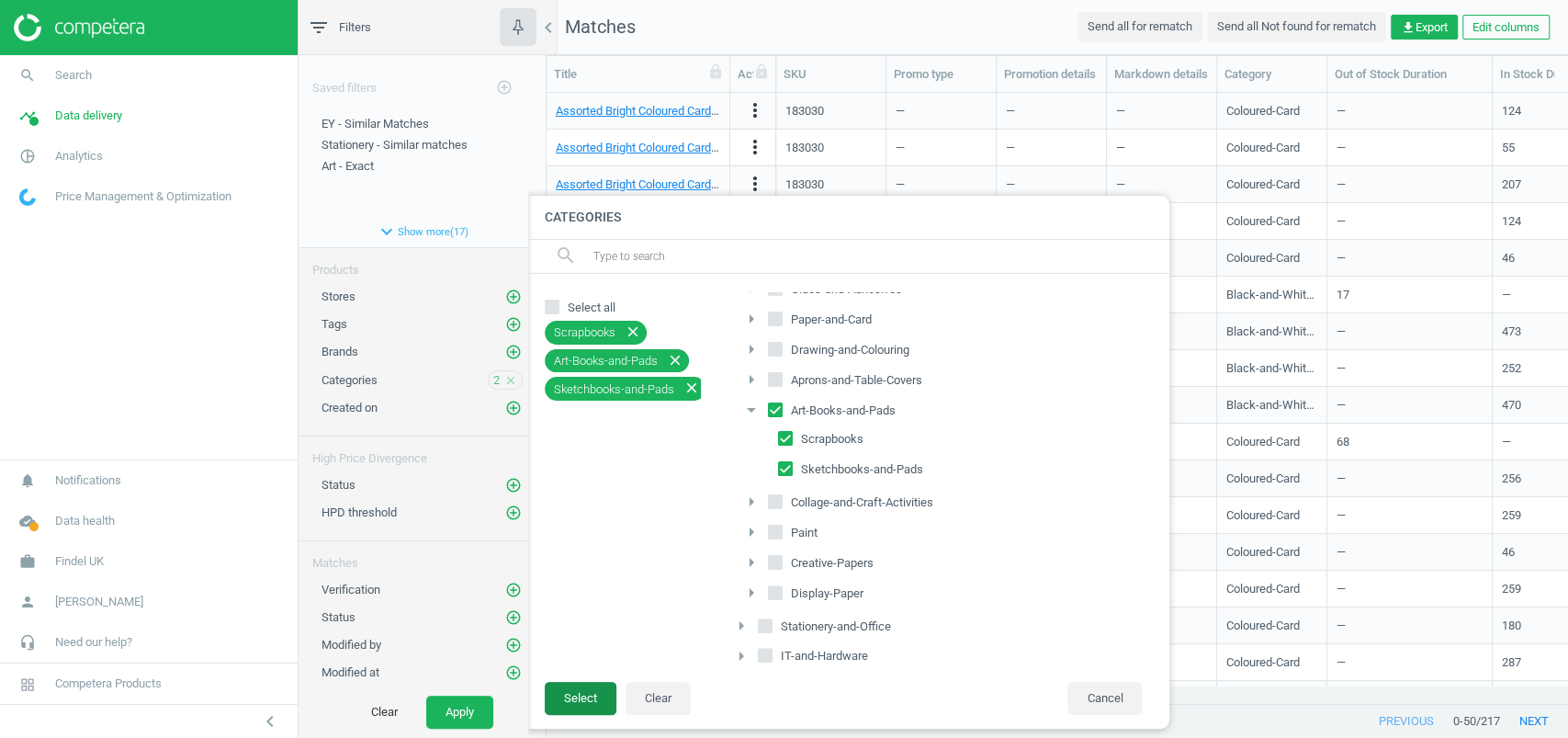
click at [576, 698] on button "Select" at bounding box center [580, 698] width 72 height 33
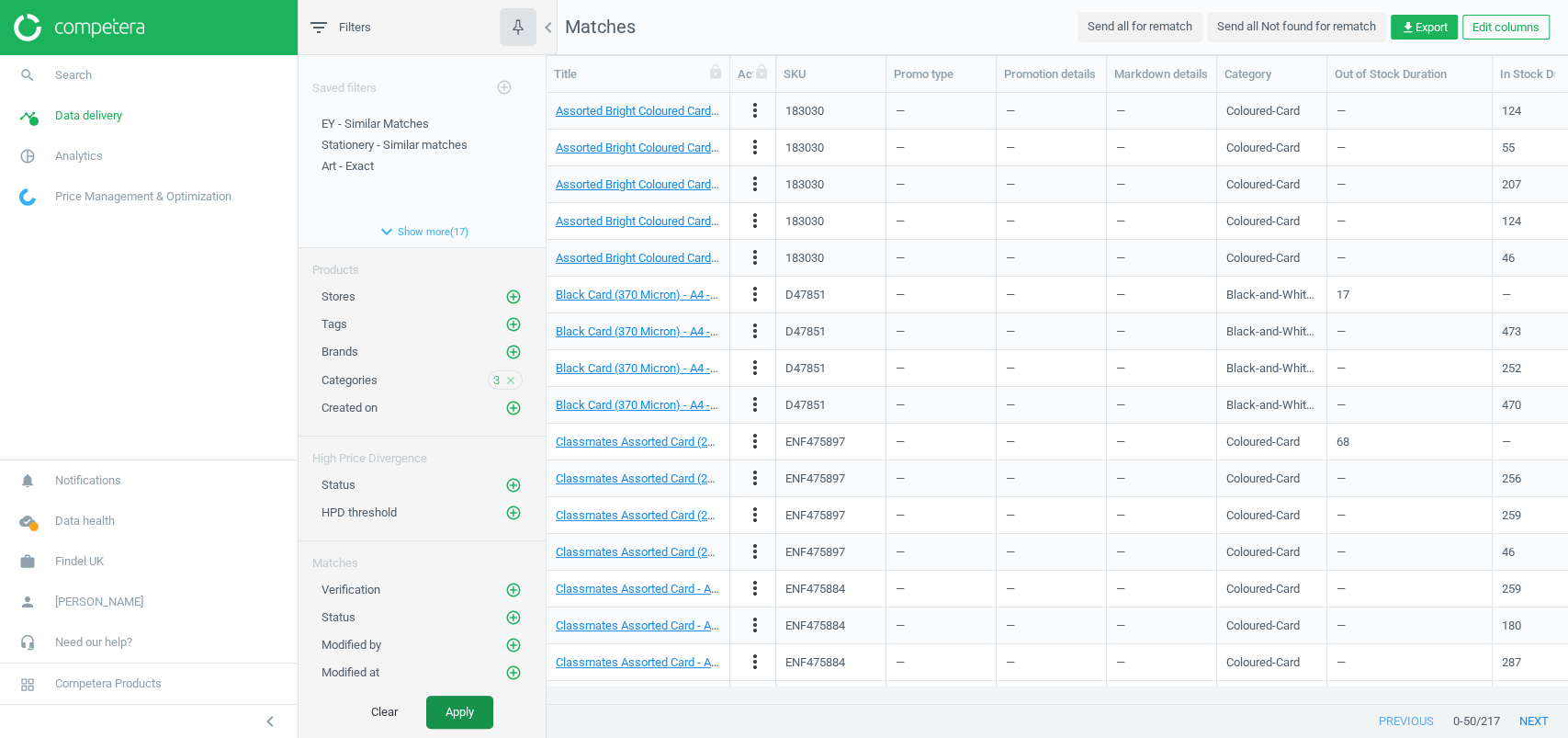
click at [470, 707] on button "Apply" at bounding box center [459, 711] width 67 height 33
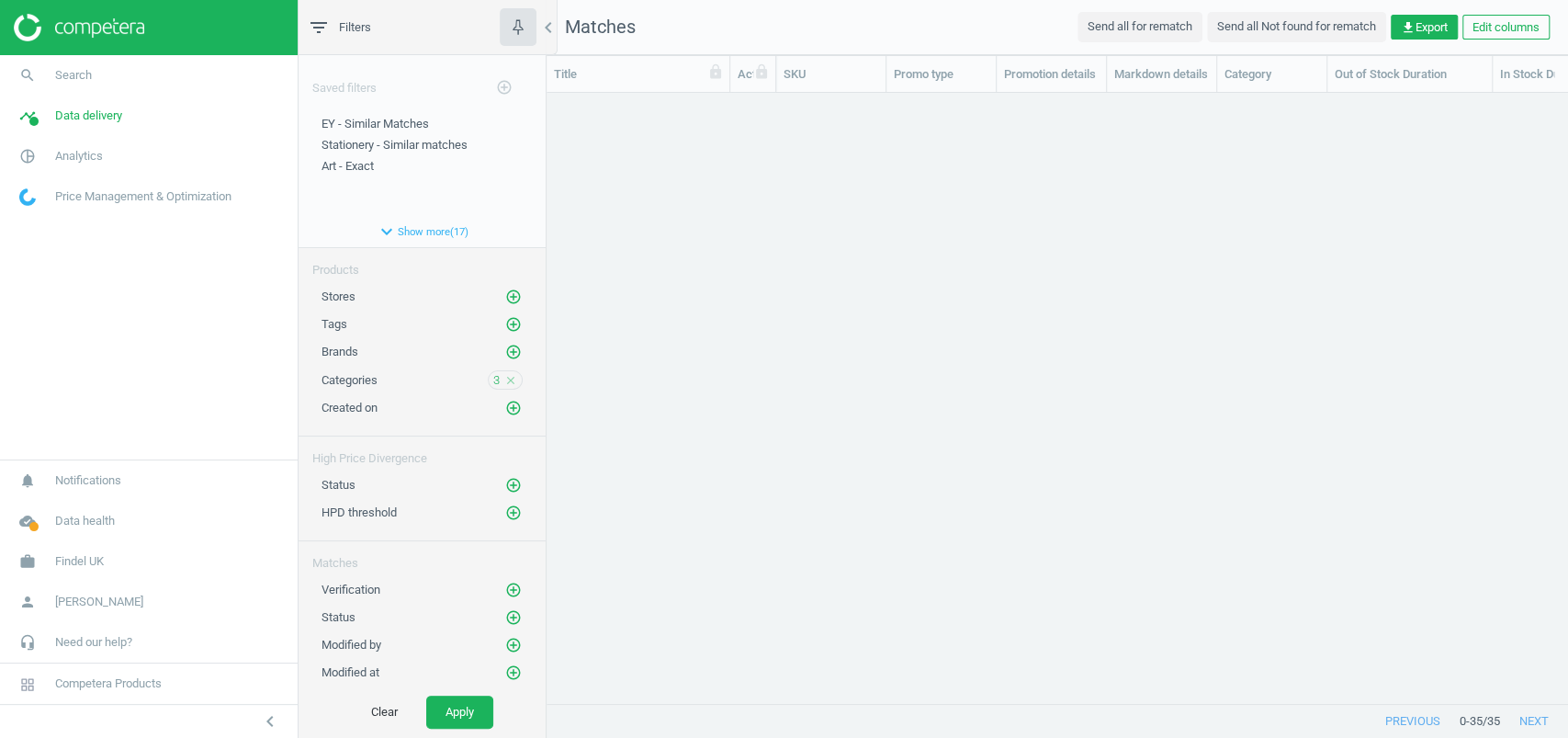
scroll to position [574, 1003]
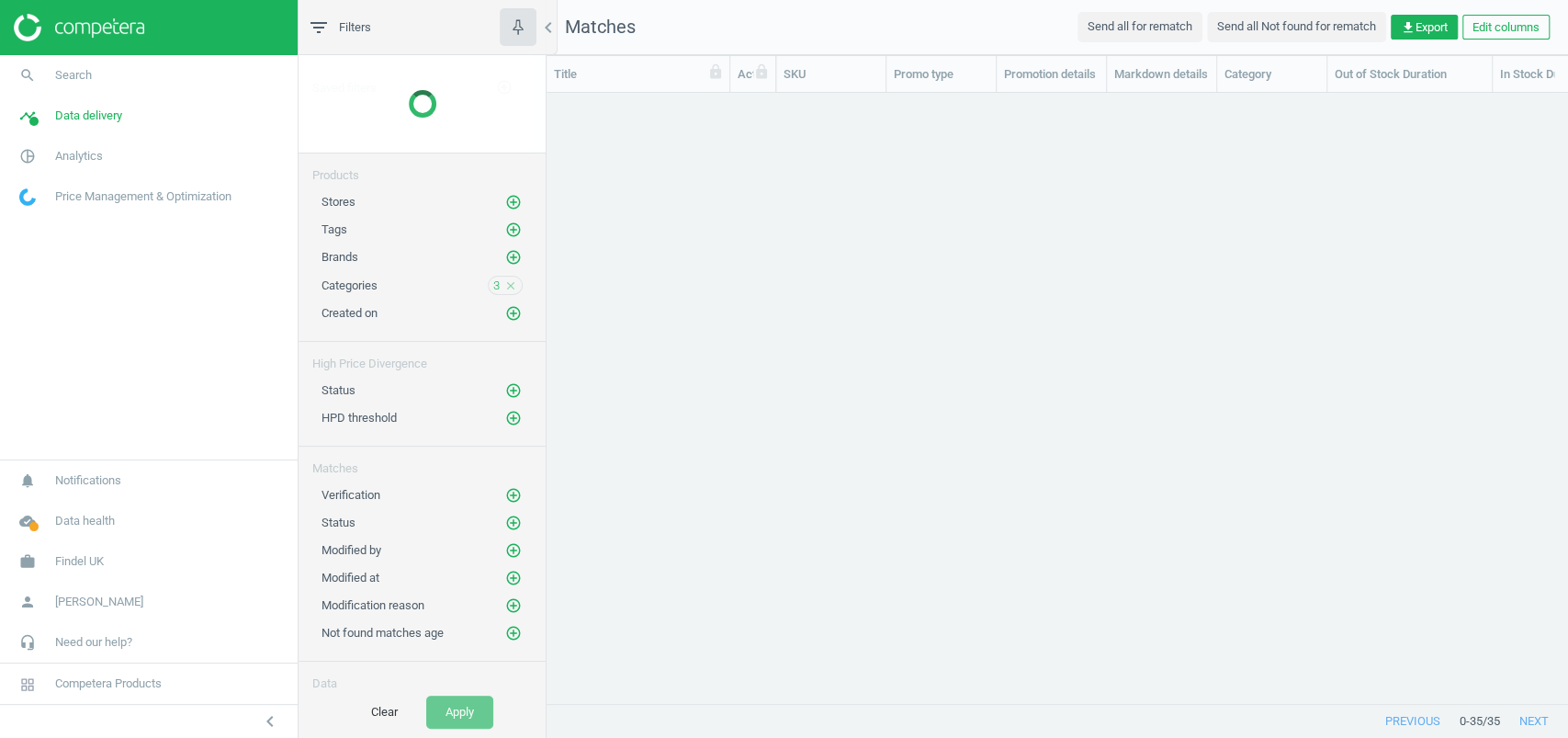
scroll to position [574, 1003]
